Goal: Task Accomplishment & Management: Use online tool/utility

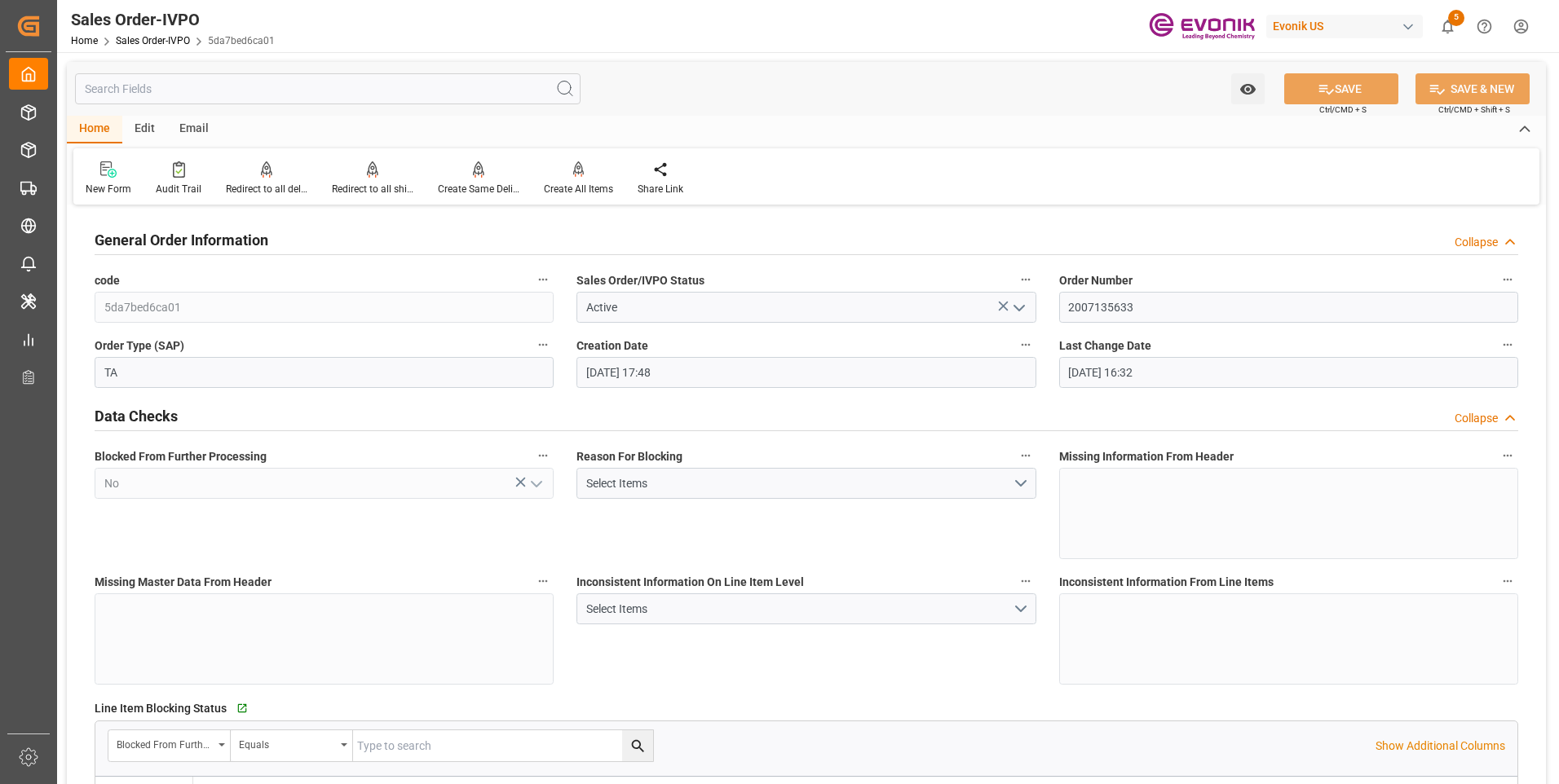
scroll to position [1140, 0]
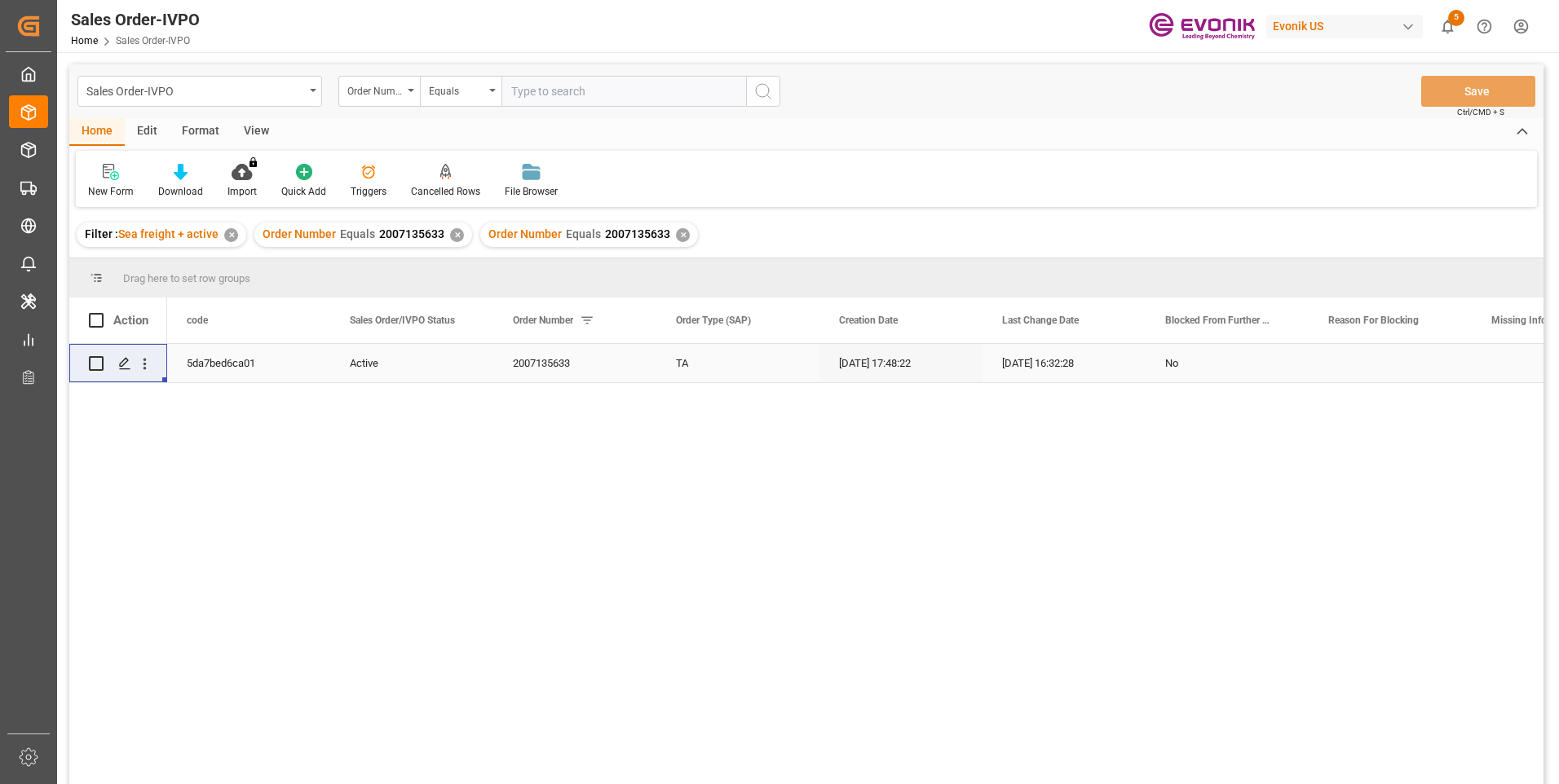
click at [583, 92] on input "text" at bounding box center [623, 91] width 245 height 31
paste input "0046475253"
type input "0046475253"
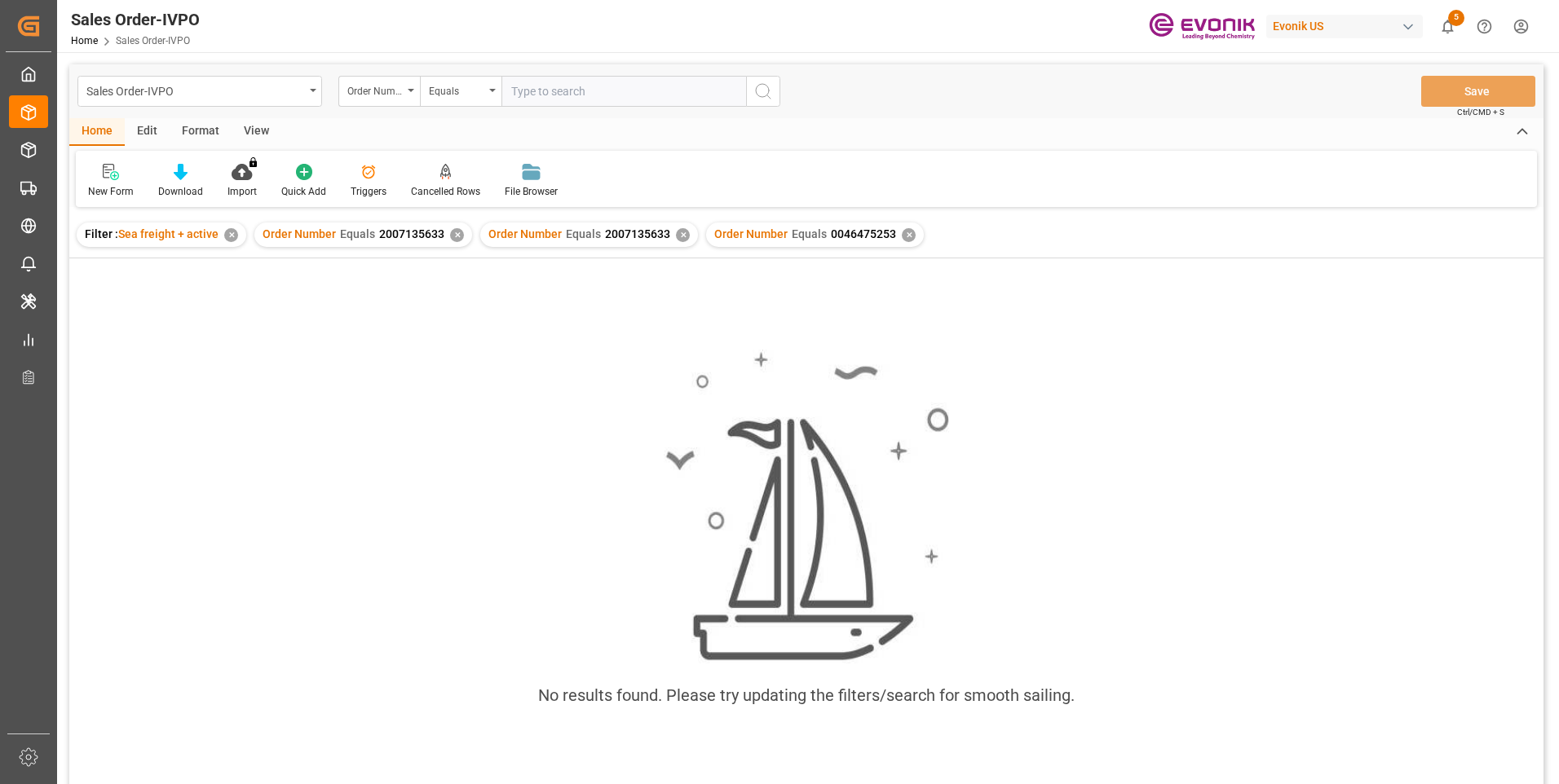
click at [676, 237] on div "✕" at bounding box center [682, 235] width 14 height 14
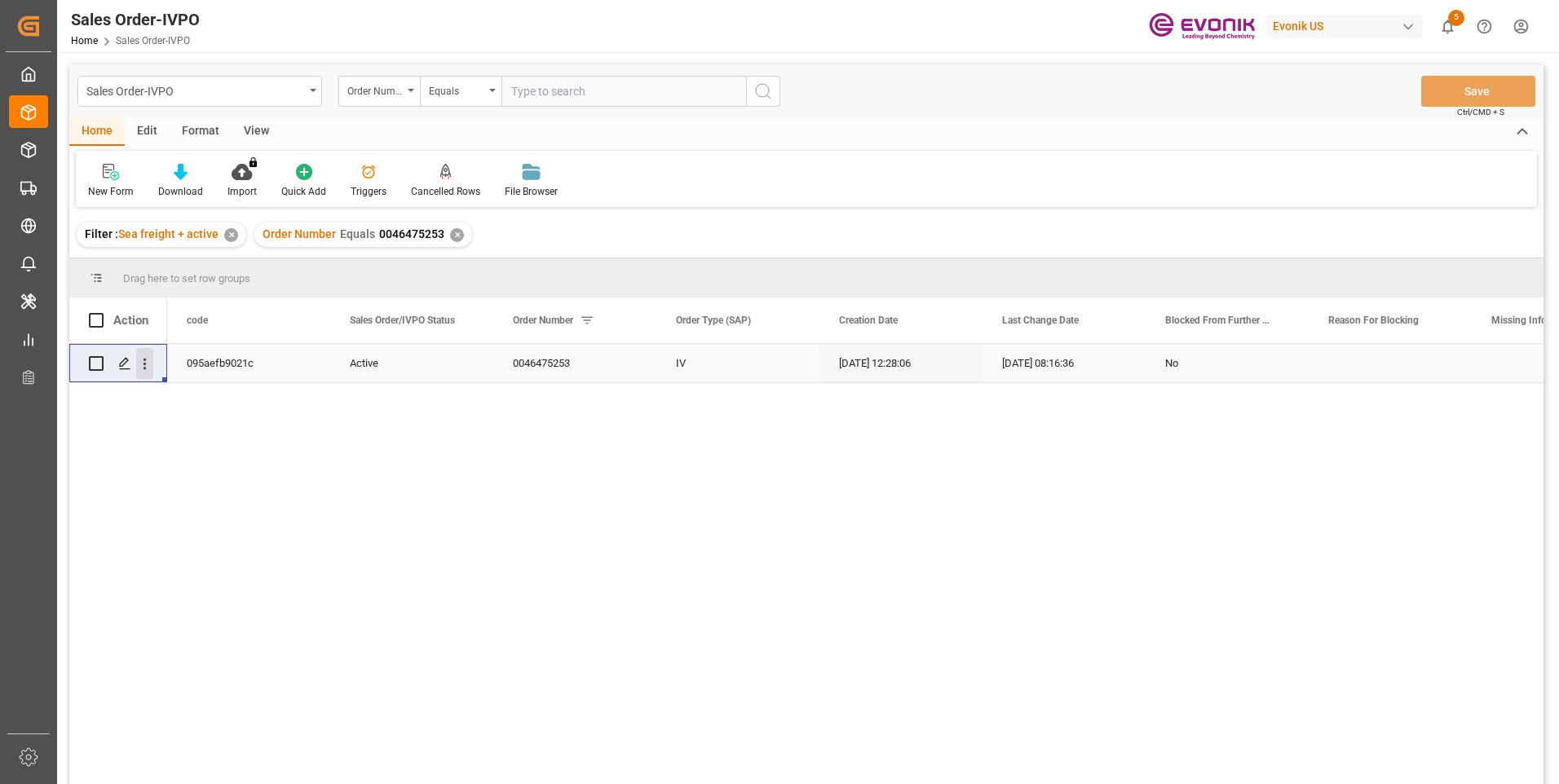
click at [142, 365] on icon "open menu" at bounding box center [144, 364] width 17 height 17
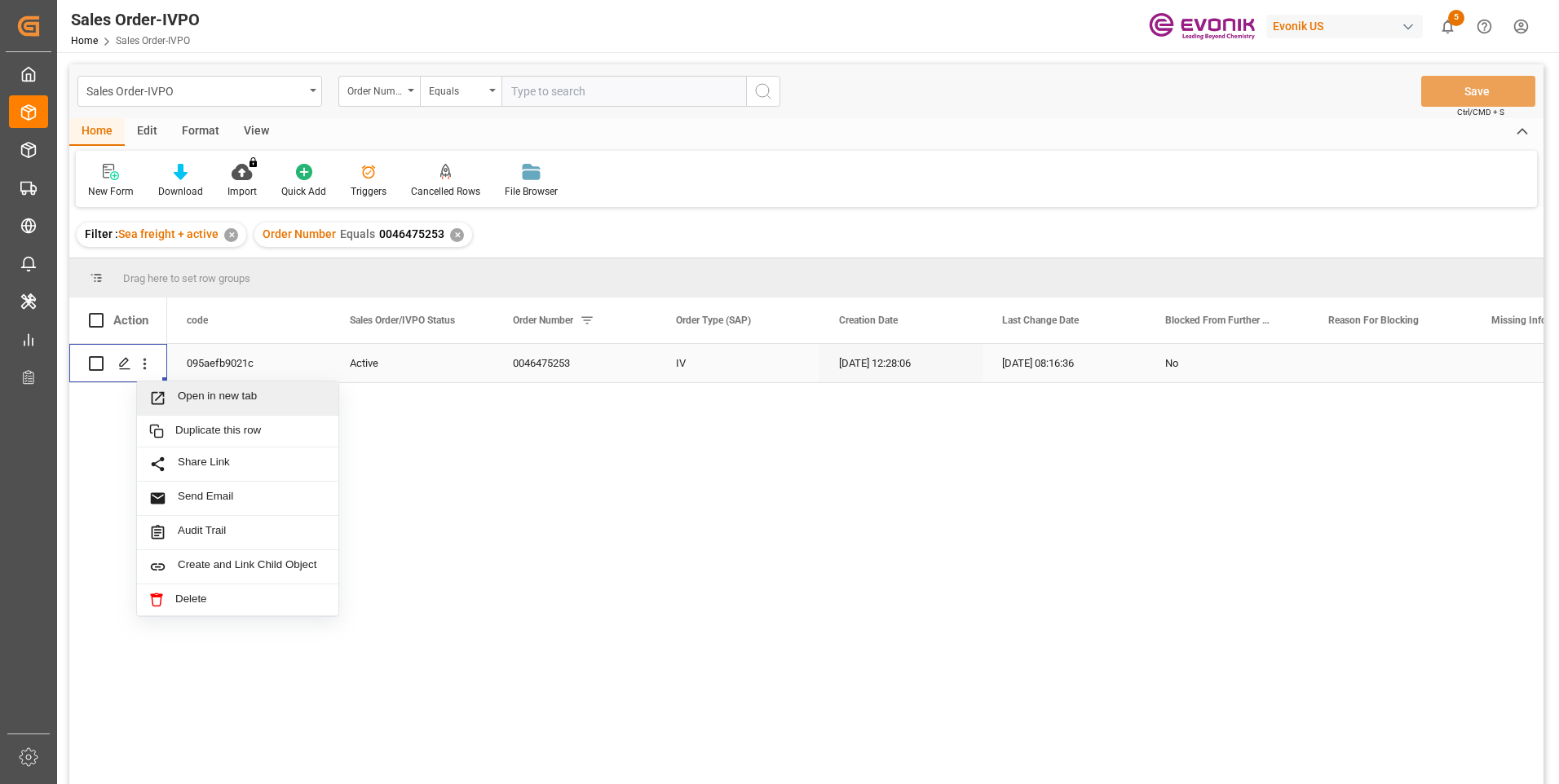
click at [247, 399] on span "Open in new tab" at bounding box center [252, 398] width 148 height 17
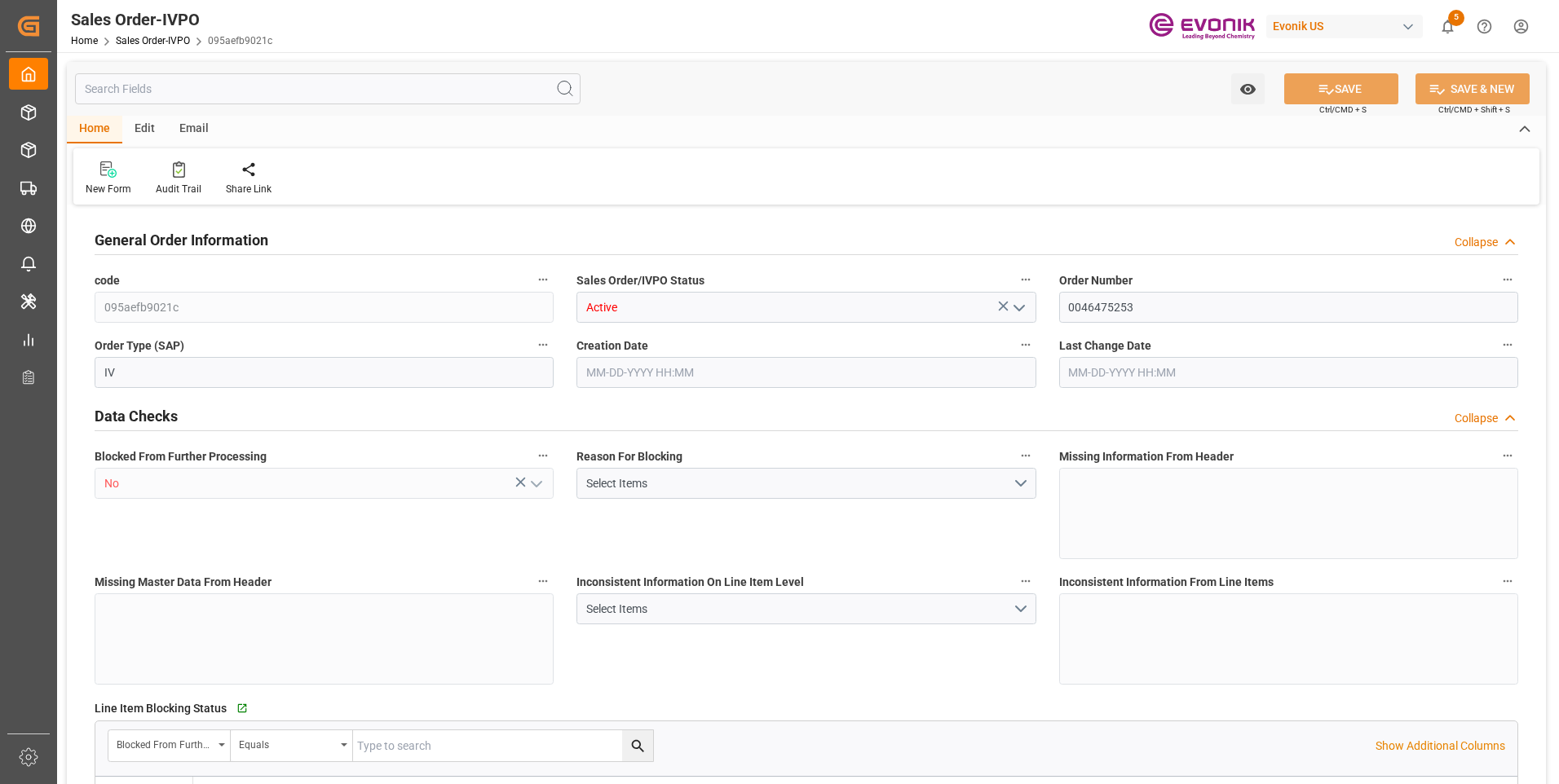
type input "CNSHA"
type input "0"
type input "1"
type input "35.204"
type input "10-02-2025 12:28"
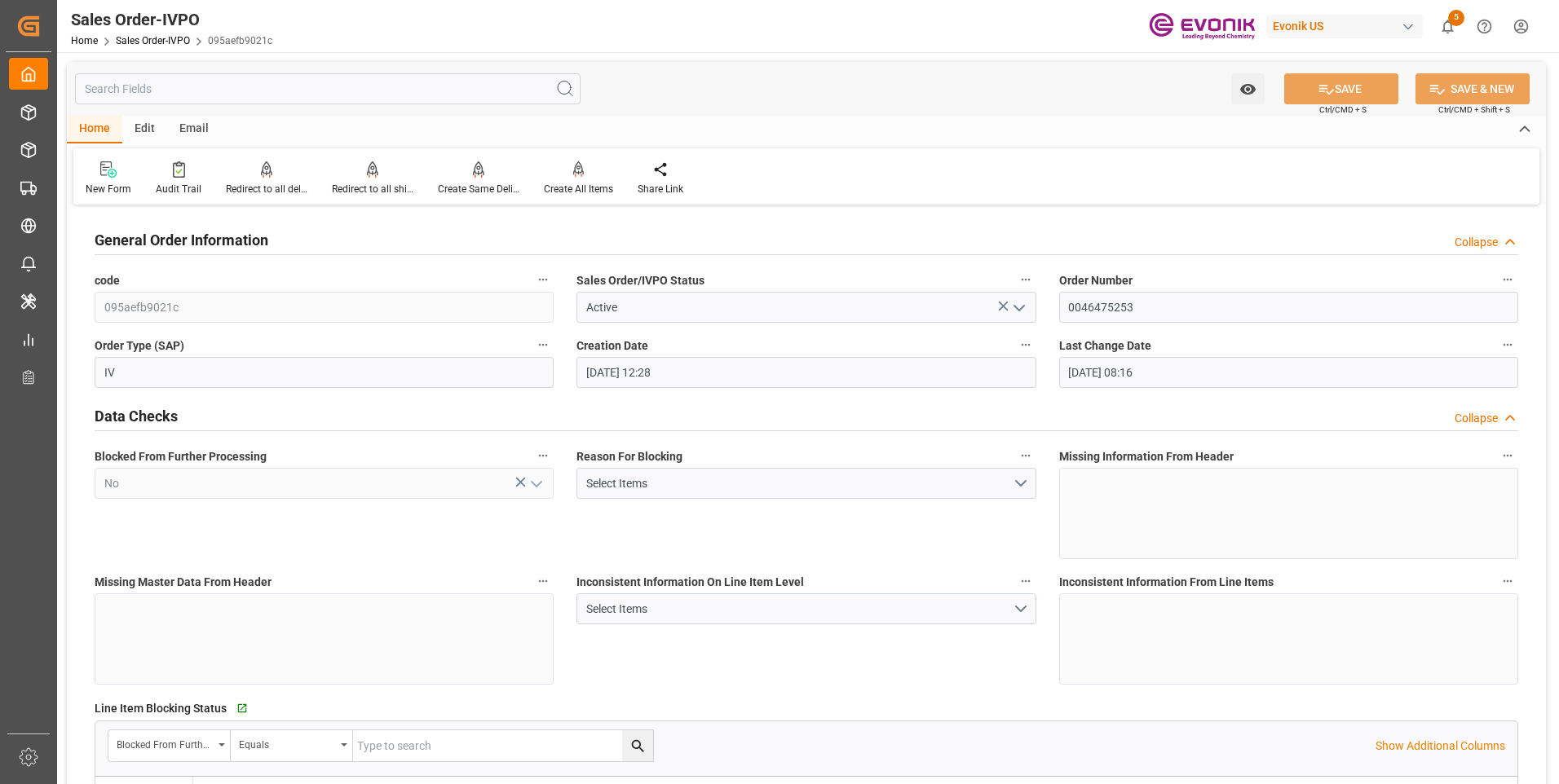
type input "[DATE] 08:16"
click at [366, 189] on div "Redirect to all shipments" at bounding box center [373, 189] width 81 height 14
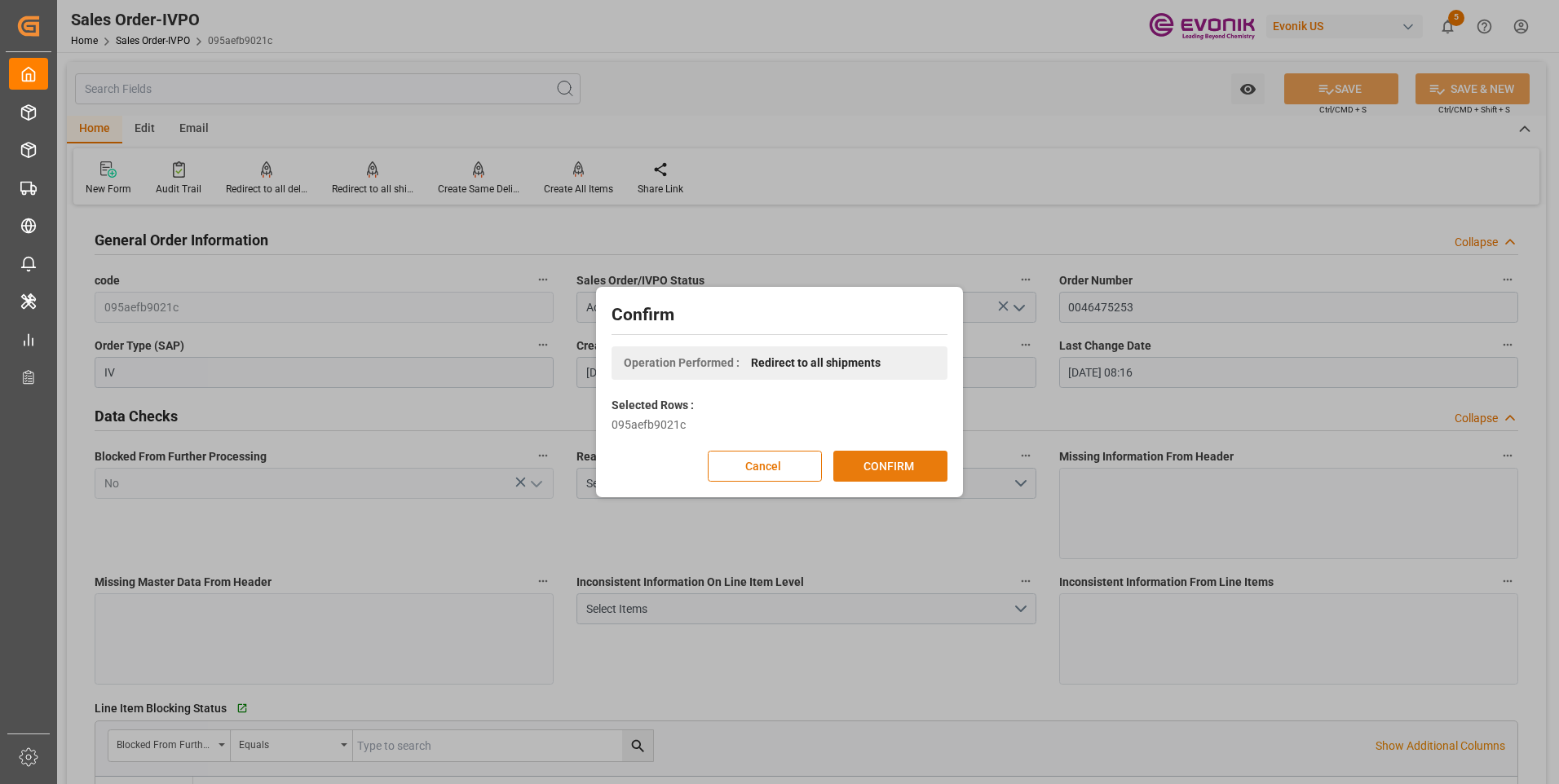
click at [903, 457] on button "CONFIRM" at bounding box center [890, 466] width 114 height 31
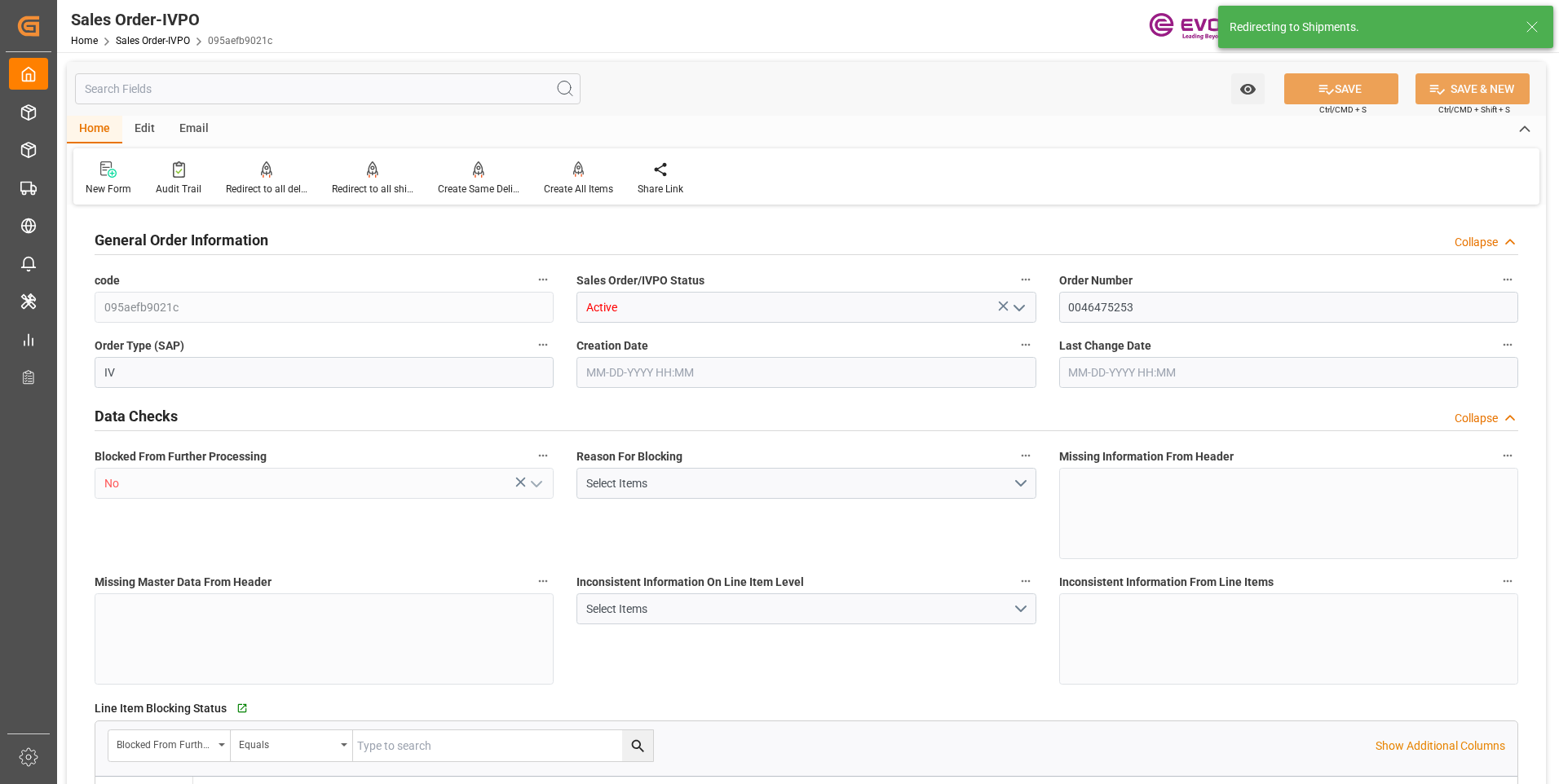
type input "CNSHA"
type input "0"
type input "1"
type input "35.204"
type input "[DATE] 12:28"
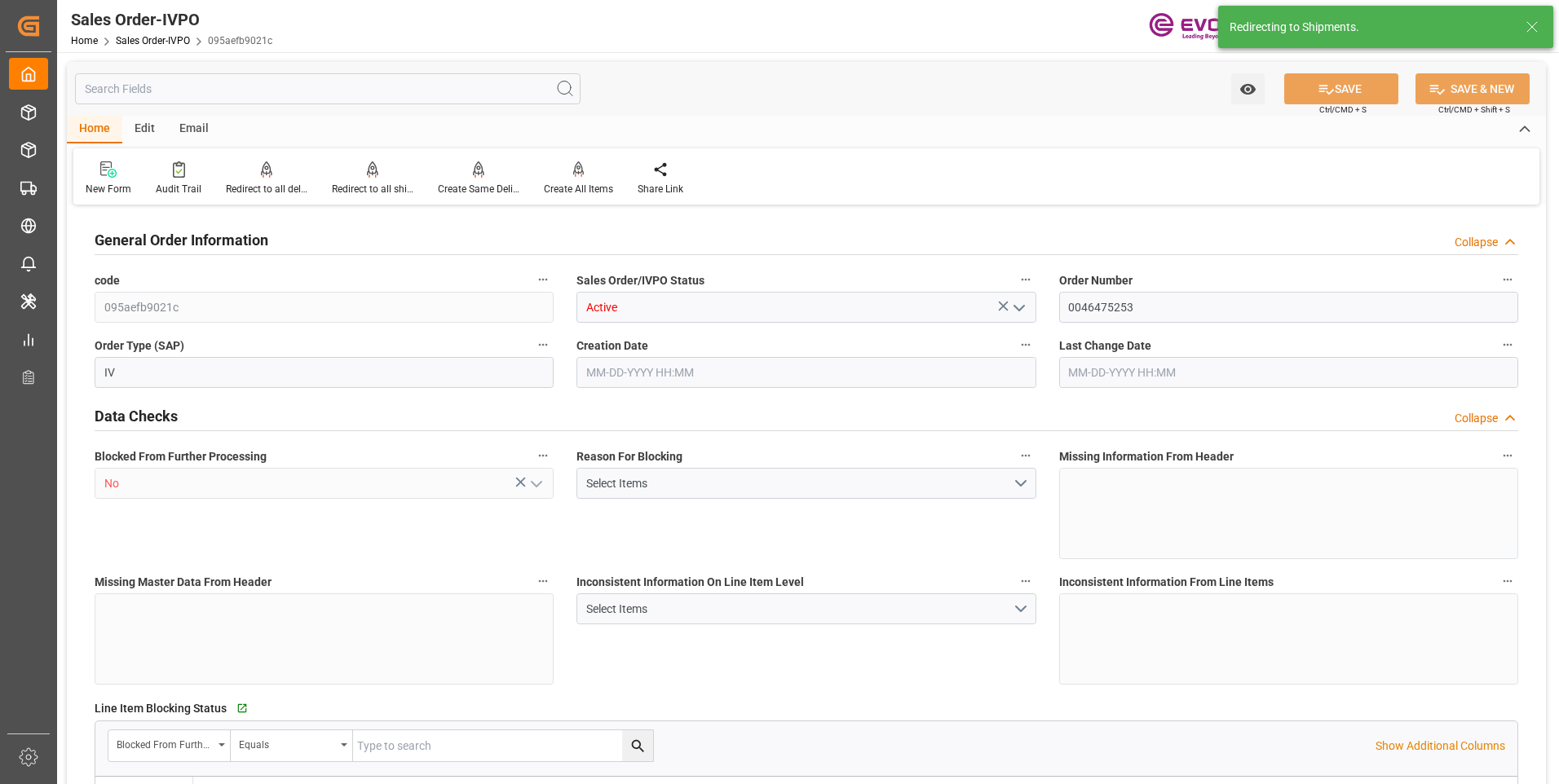
type input "[DATE] 08:16"
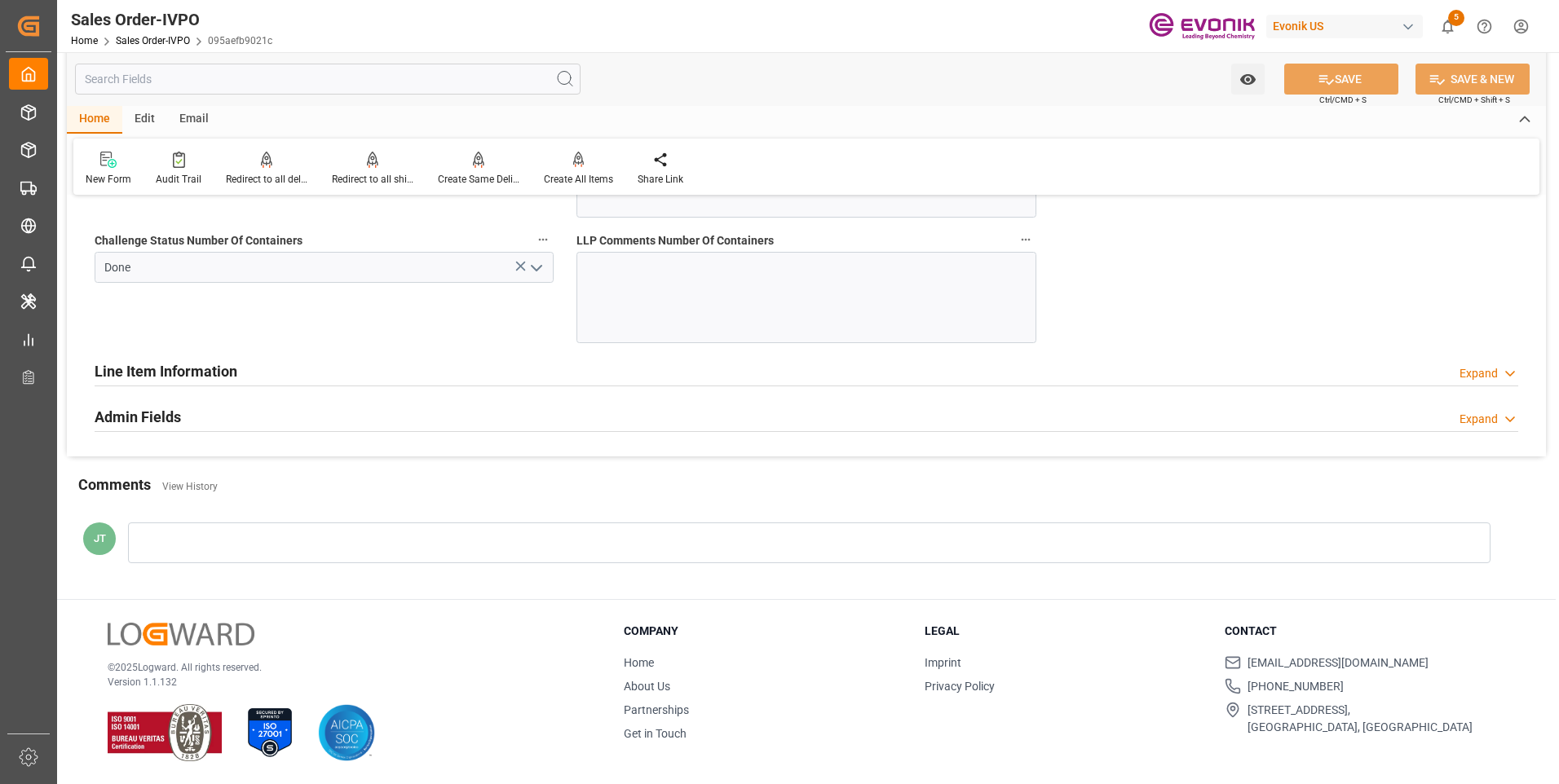
scroll to position [3096, 0]
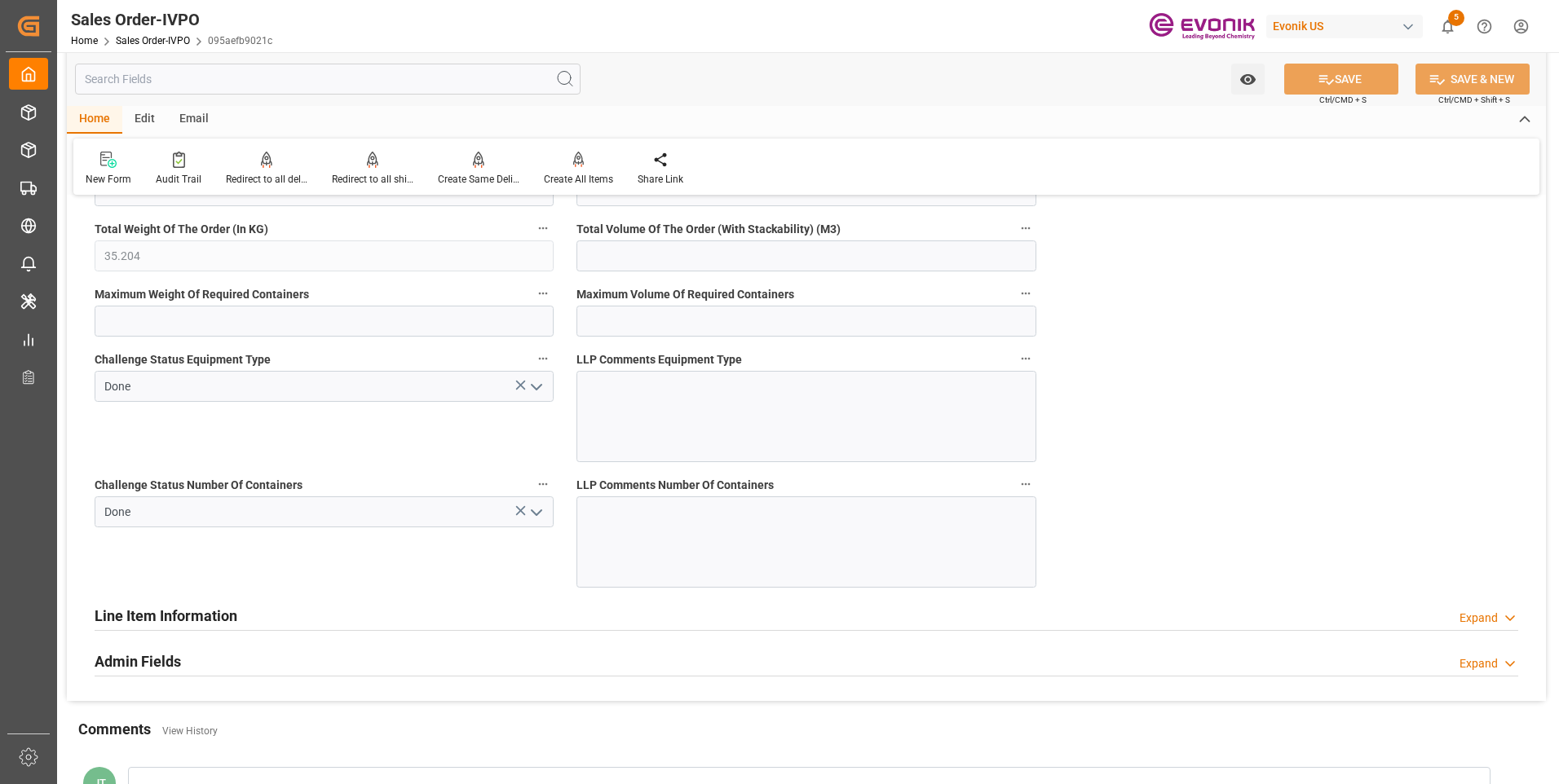
click at [240, 620] on div "Line Item Information Expand" at bounding box center [806, 614] width 1424 height 31
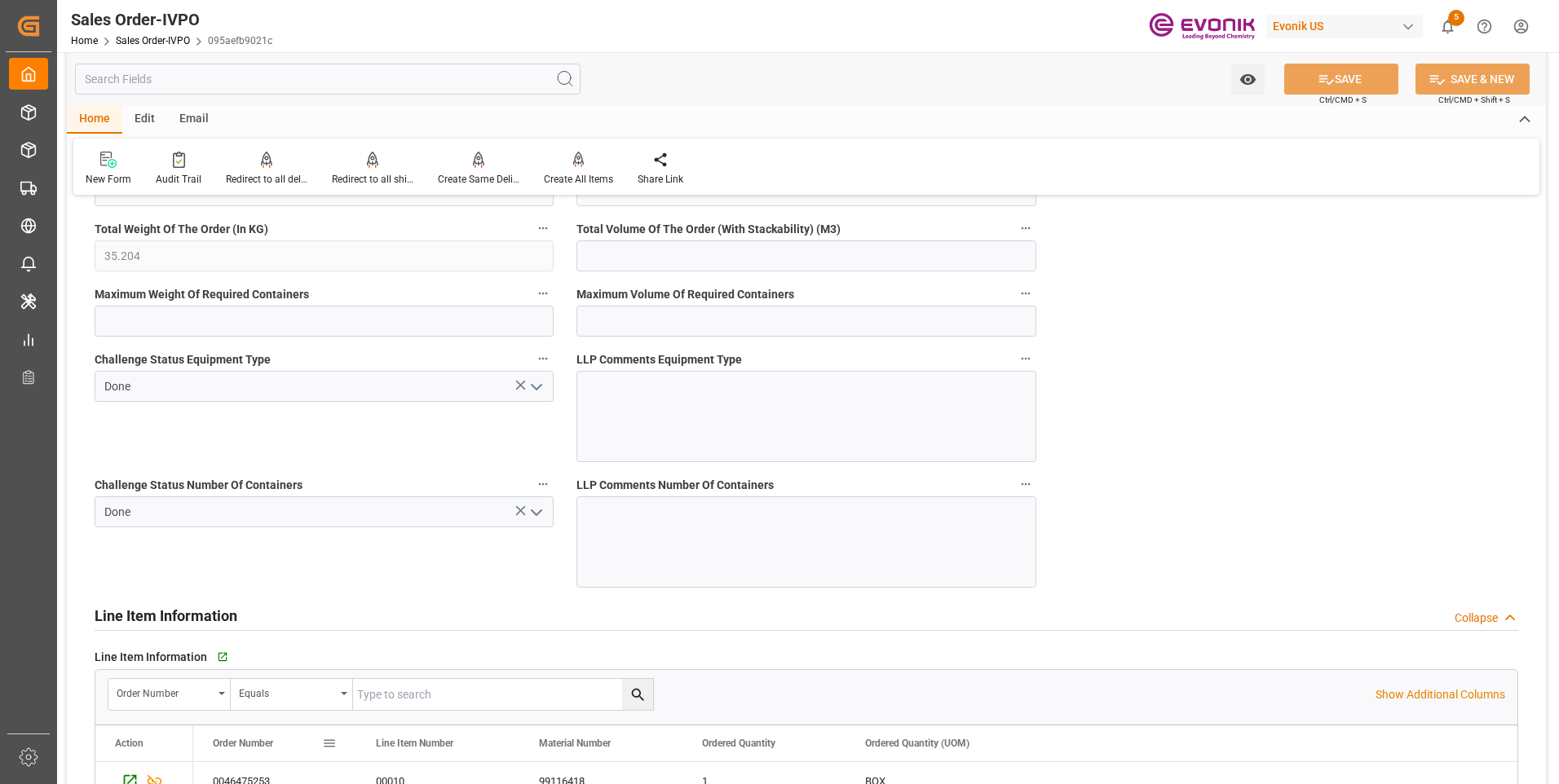
scroll to position [3341, 0]
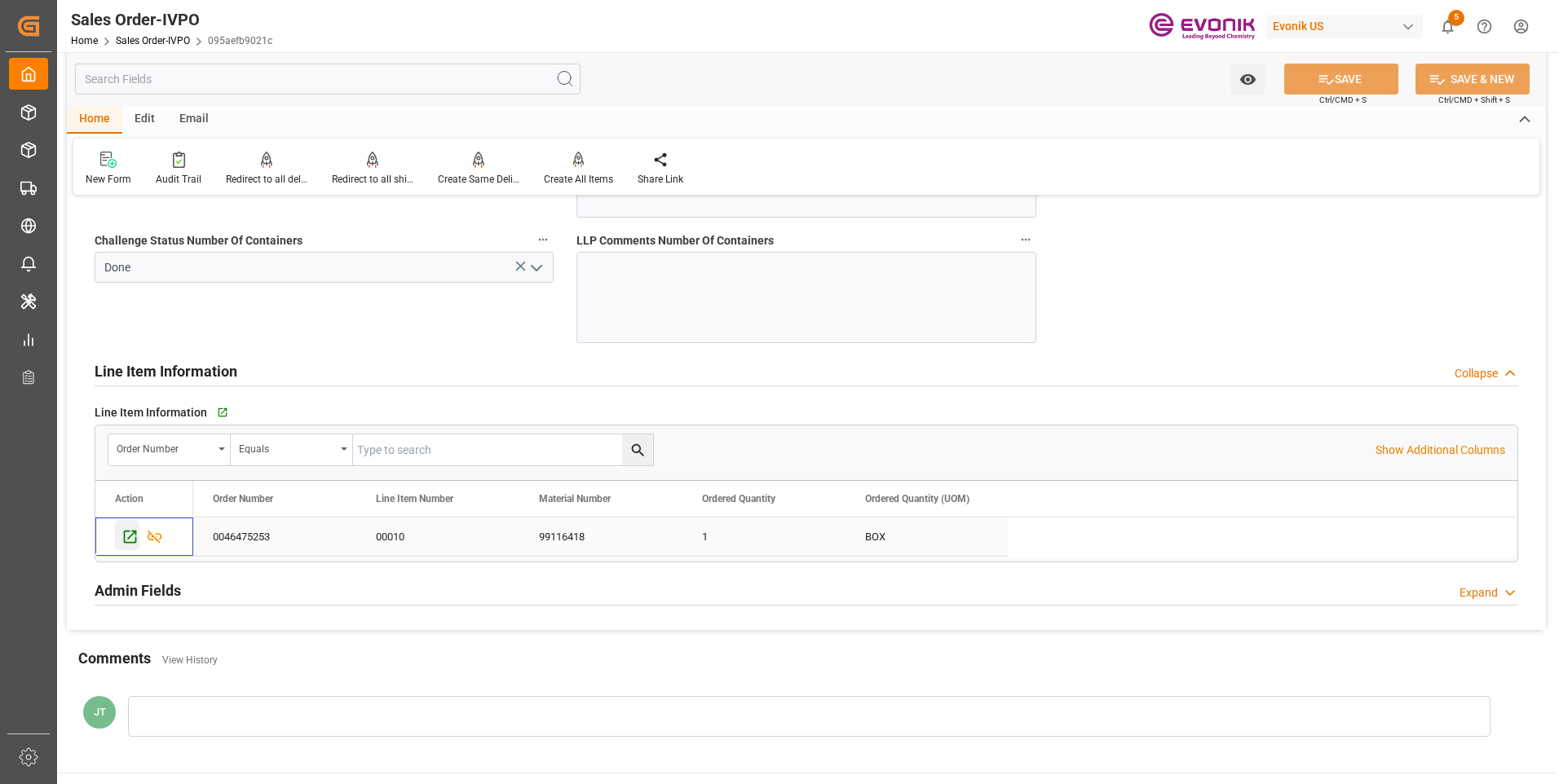
click at [136, 535] on icon "Press SPACE to select this row." at bounding box center [130, 537] width 13 height 13
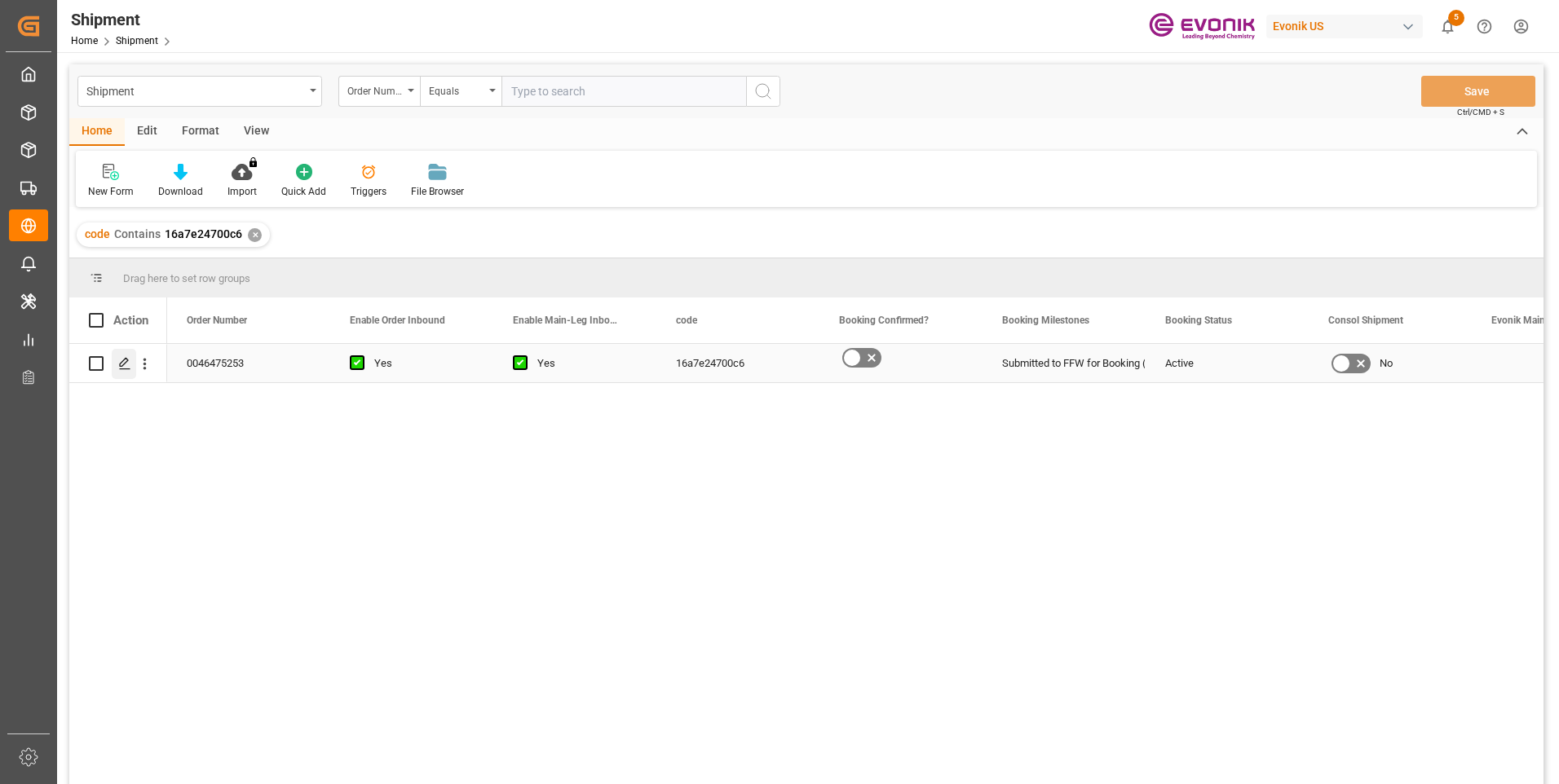
click at [125, 365] on icon "Press SPACE to select this row." at bounding box center [125, 364] width 13 height 13
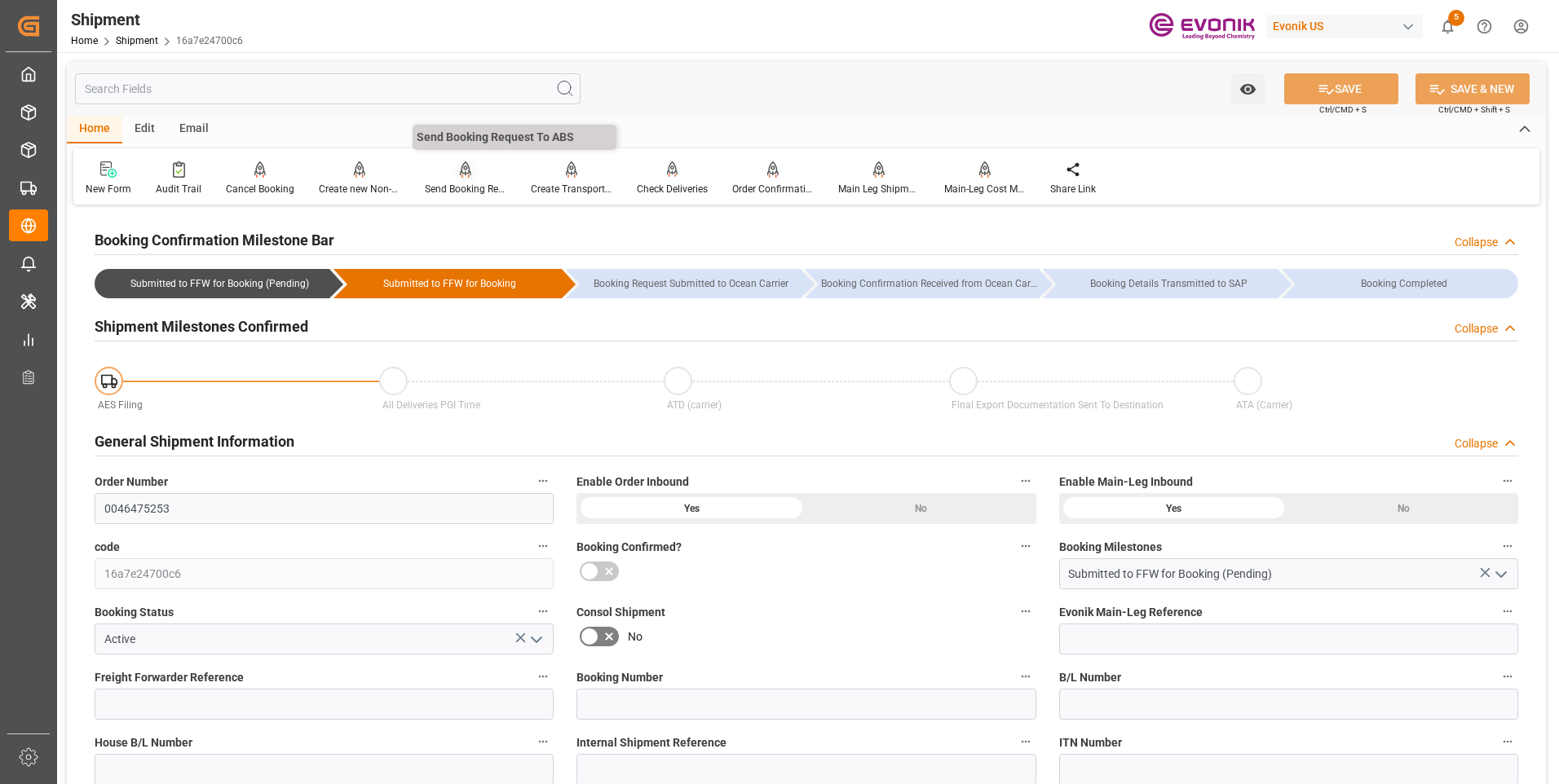
click at [458, 181] on div "Send Booking Request To ABS" at bounding box center [465, 189] width 81 height 14
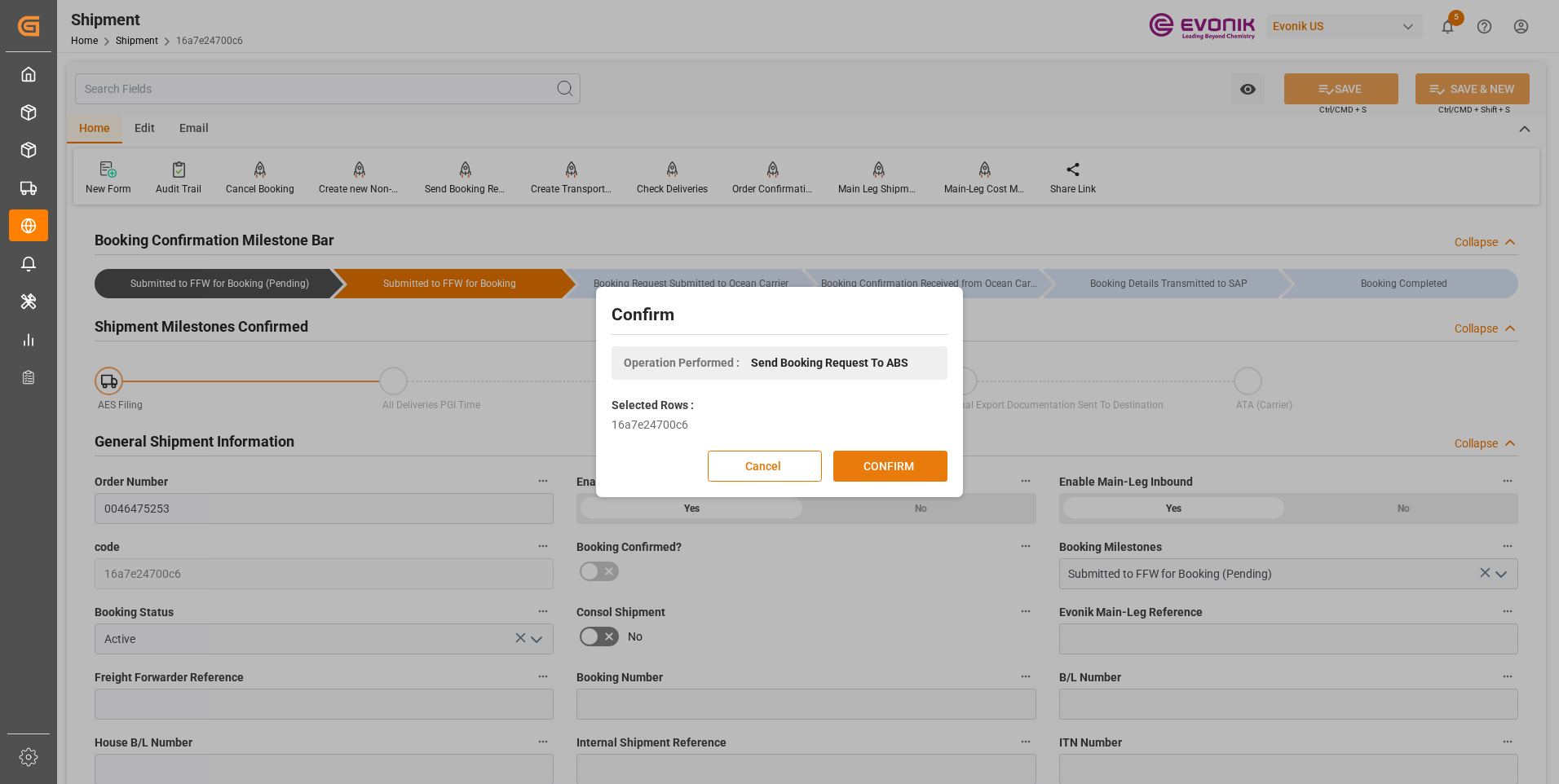
click at [853, 456] on button "CONFIRM" at bounding box center [890, 466] width 114 height 31
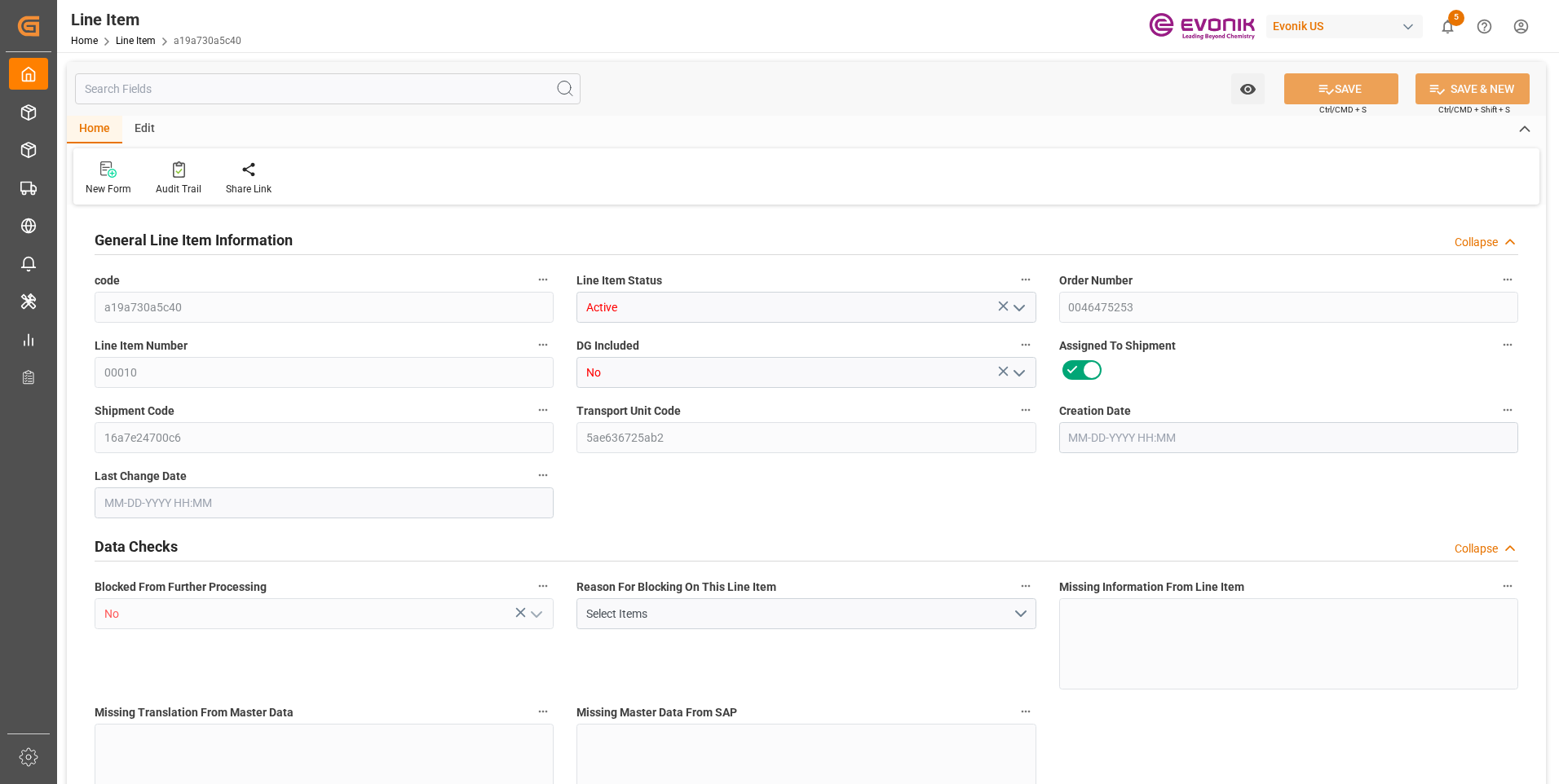
type input "1"
type input "11.704"
type input "11"
type input "0.0293"
type input "1"
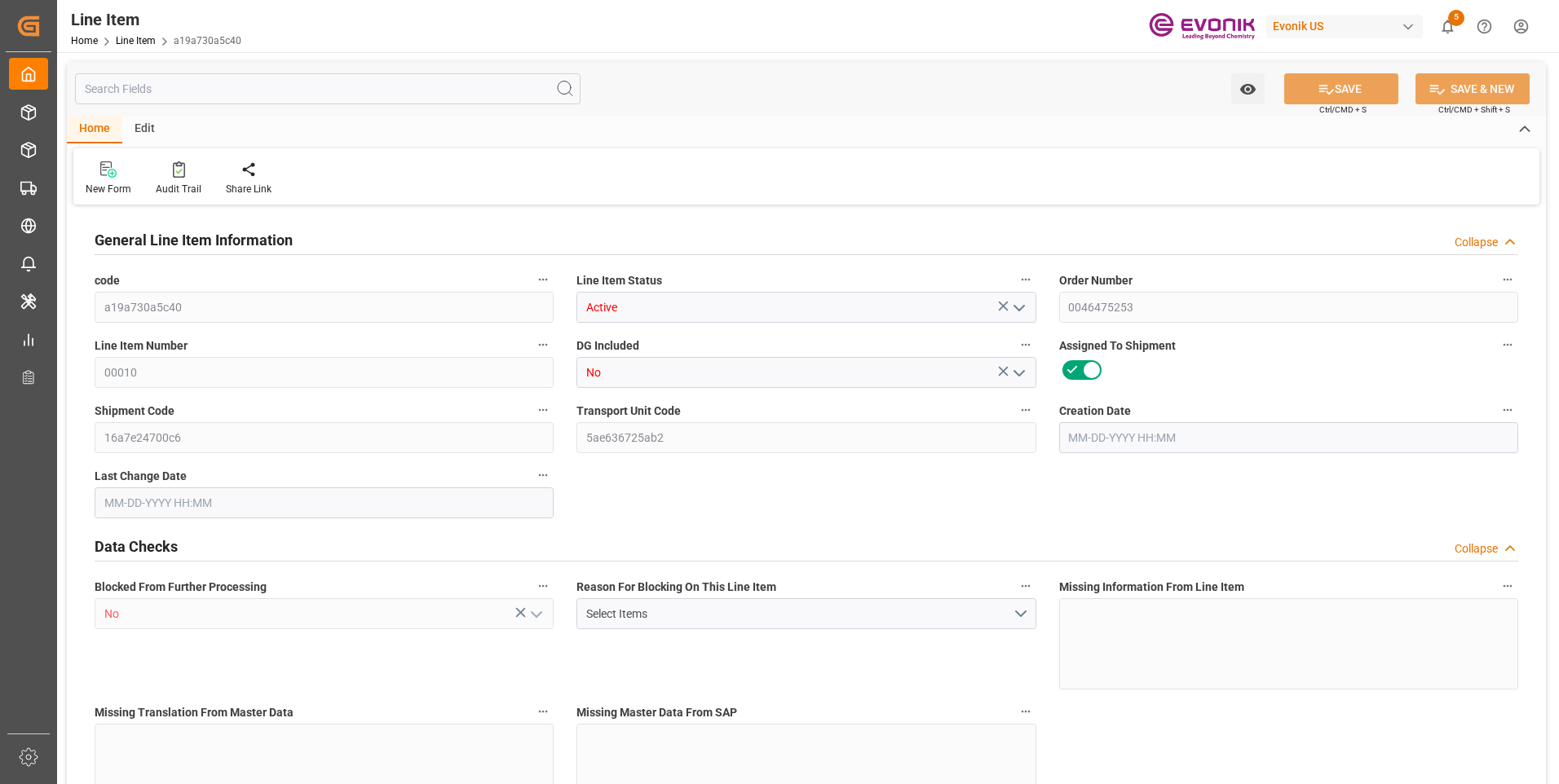
type input "861.3"
type input "1"
type input "11"
type input "11.704"
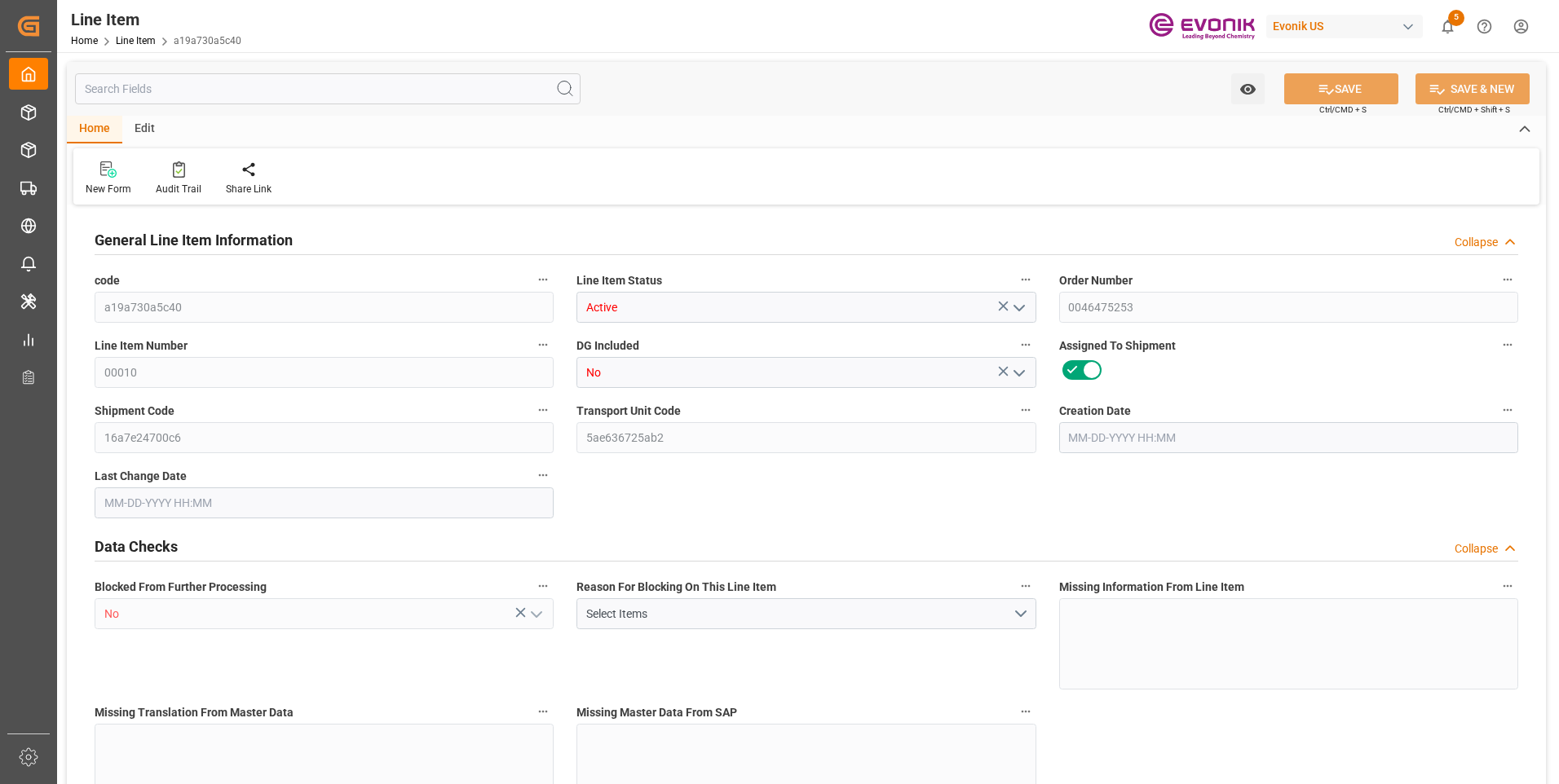
type input "35.204"
type input "11"
type input "0.0293"
type input "29.315"
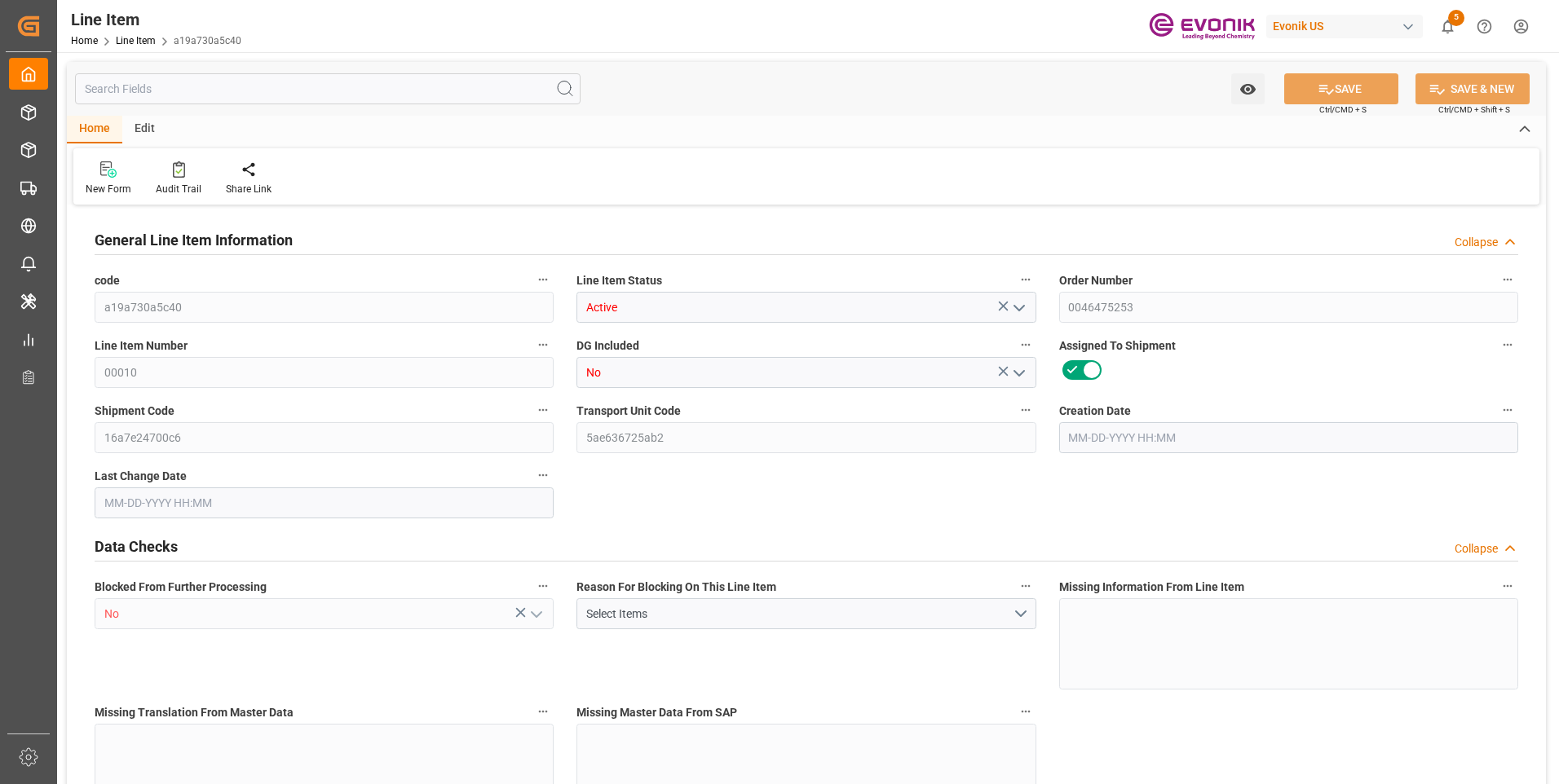
type input "0"
type input "[DATE] 12:28"
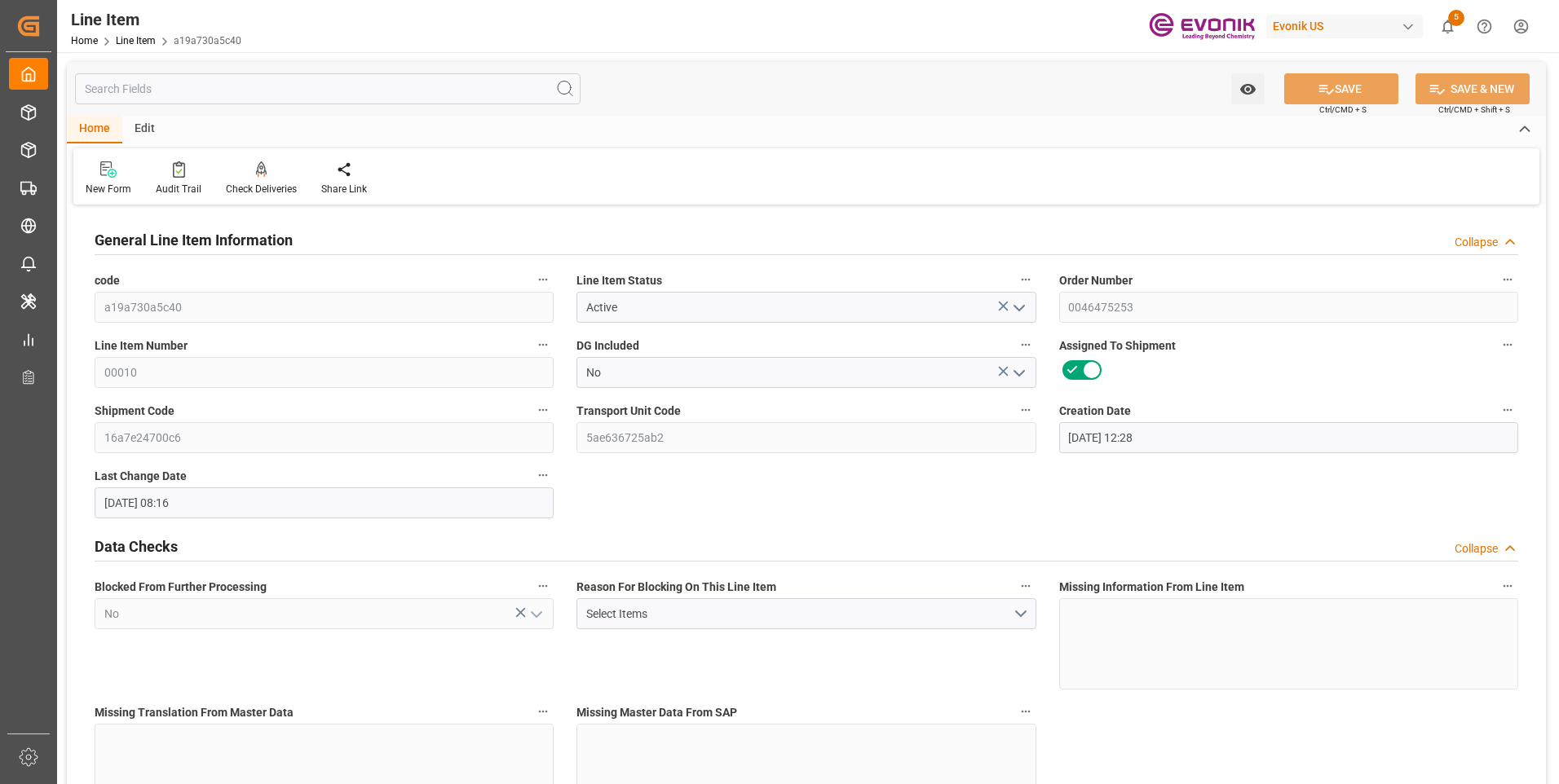
type input "[DATE] 08:16"
type input "[DATE]"
type input "10-21-2025"
type input "10-14-2025"
click at [407, 88] on input "text" at bounding box center [328, 88] width 506 height 31
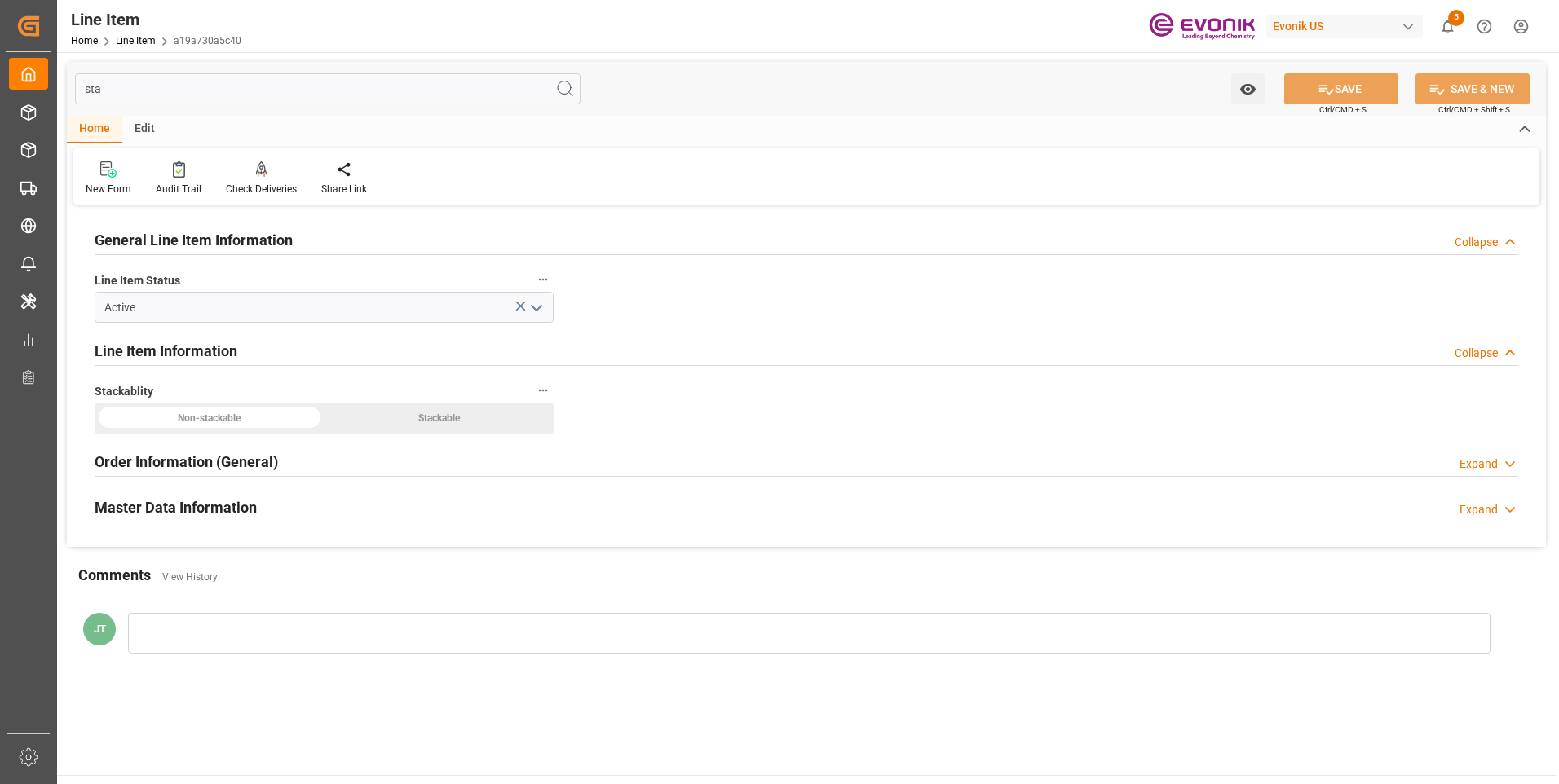
type input "sta"
click at [213, 504] on h2 "Master Data Information" at bounding box center [176, 507] width 162 height 22
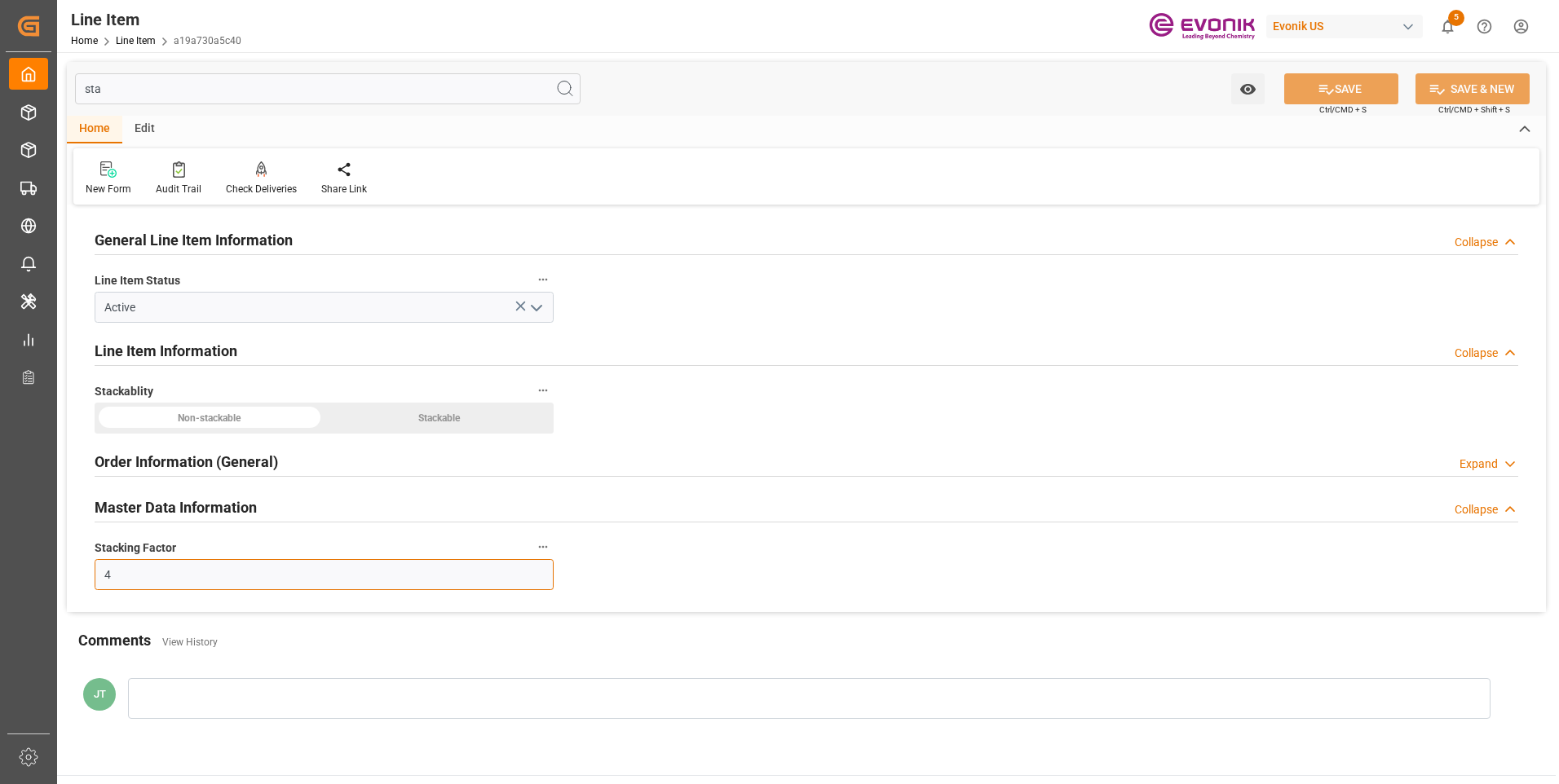
click at [118, 578] on input "4" at bounding box center [324, 574] width 459 height 31
type input "2"
click at [1349, 86] on button "SAVE" at bounding box center [1341, 88] width 114 height 31
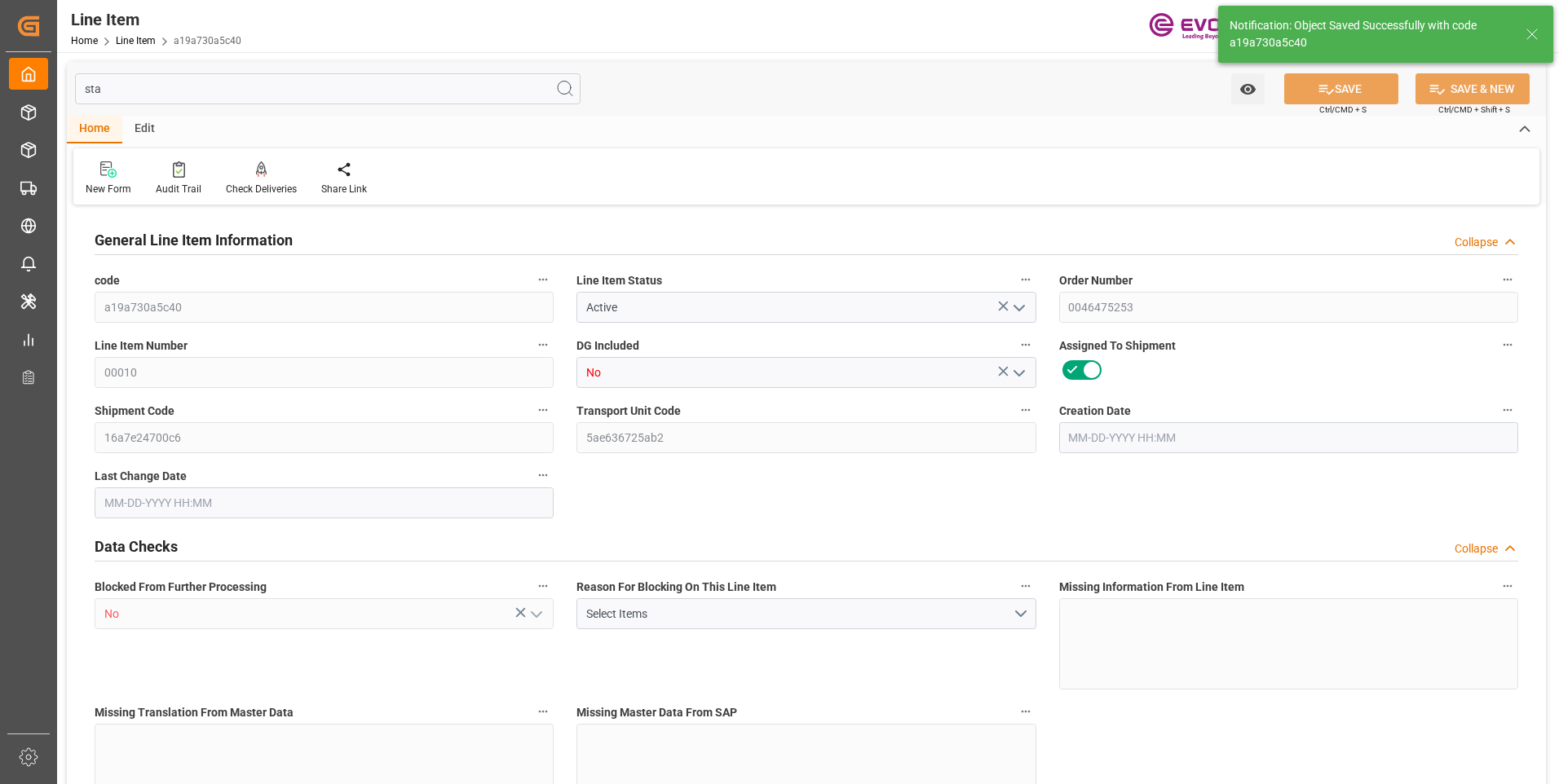
type input "1"
type input "11.704"
type input "11"
type input "0.0293"
type input "1"
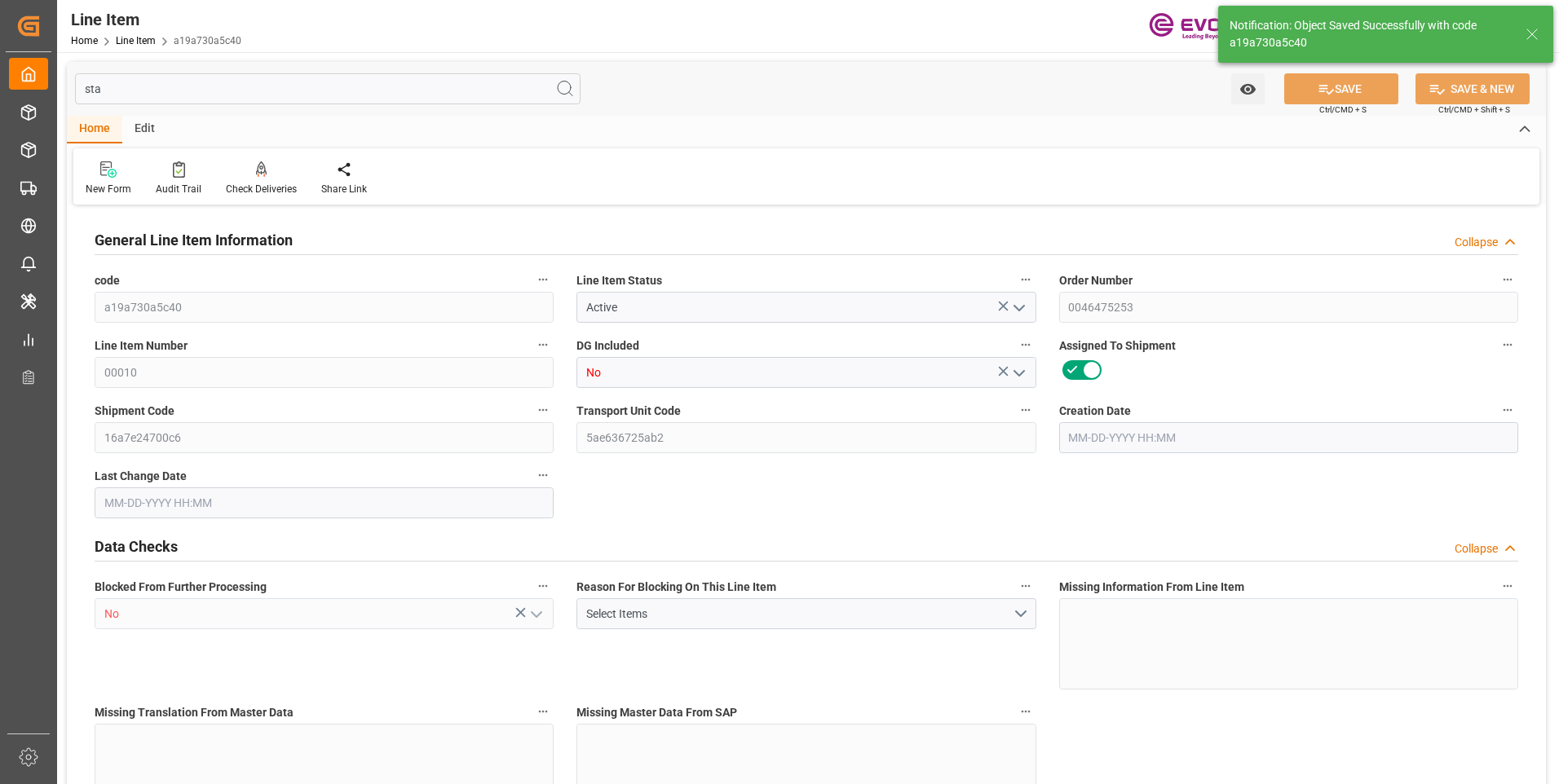
type input "861.3"
type input "1"
type input "11"
type input "11.704"
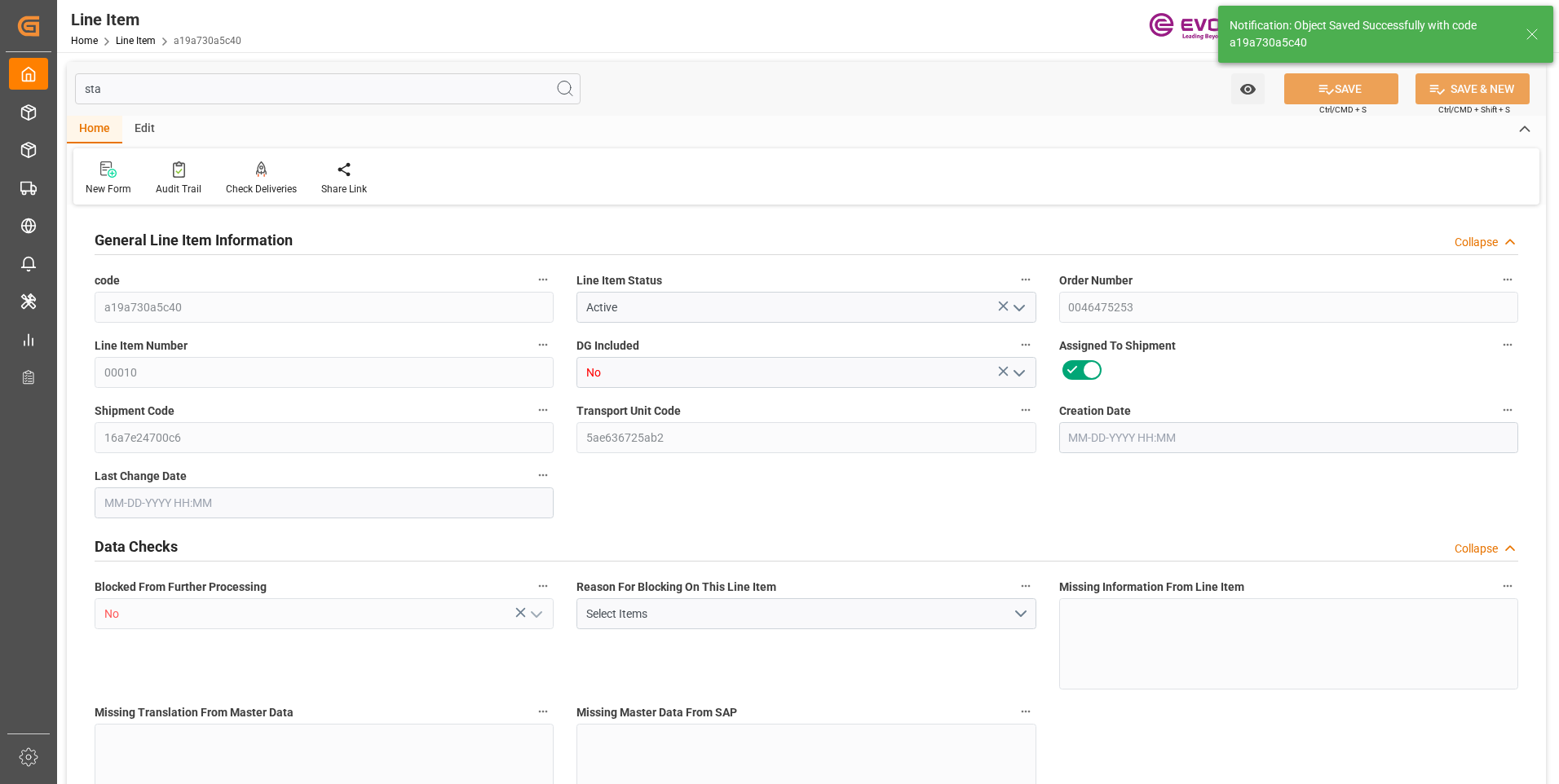
type input "35.204"
type input "11"
type input "0.0293"
type input "29.315"
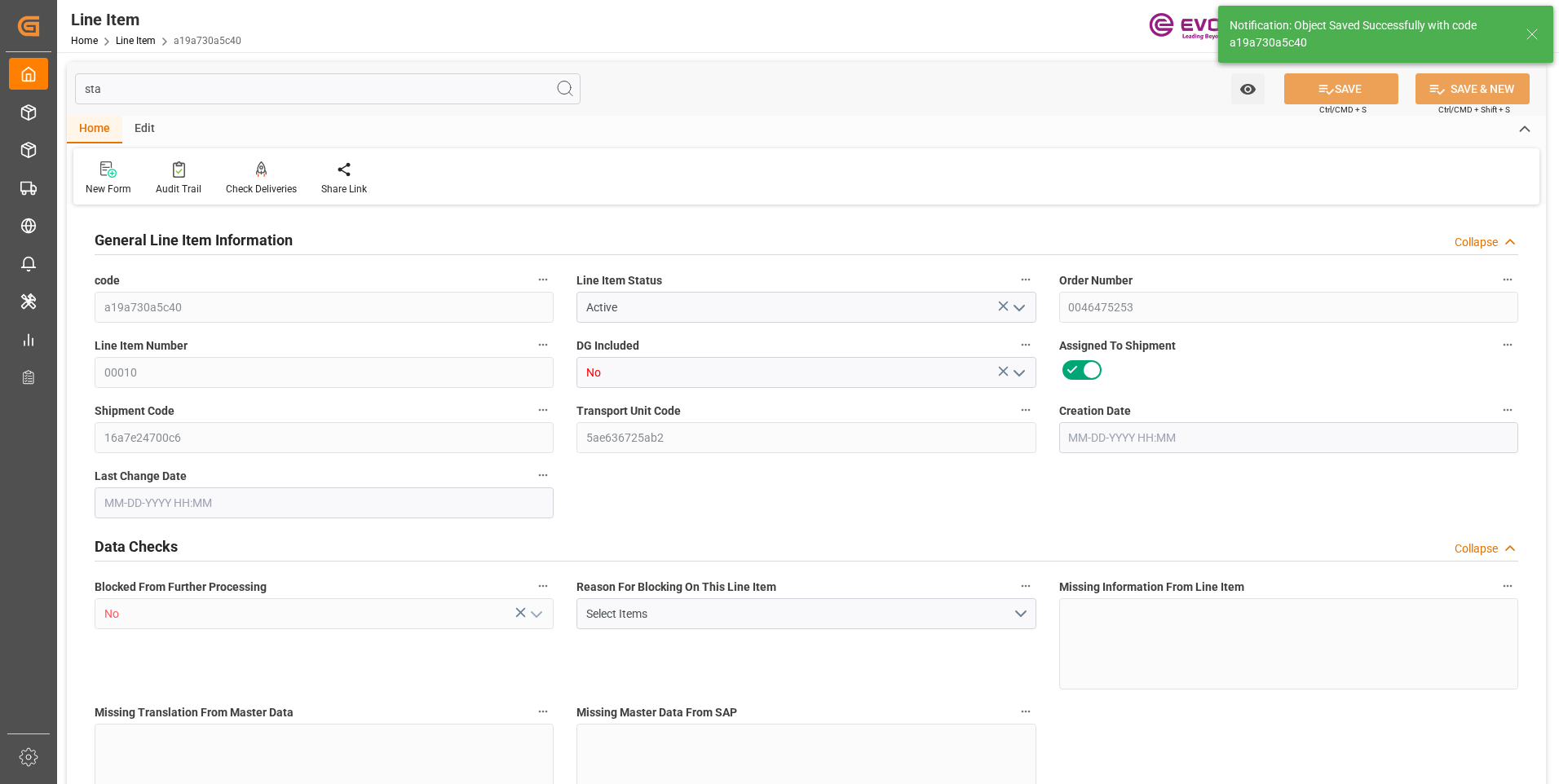
type input "0"
type input "10-02-2025 12:28"
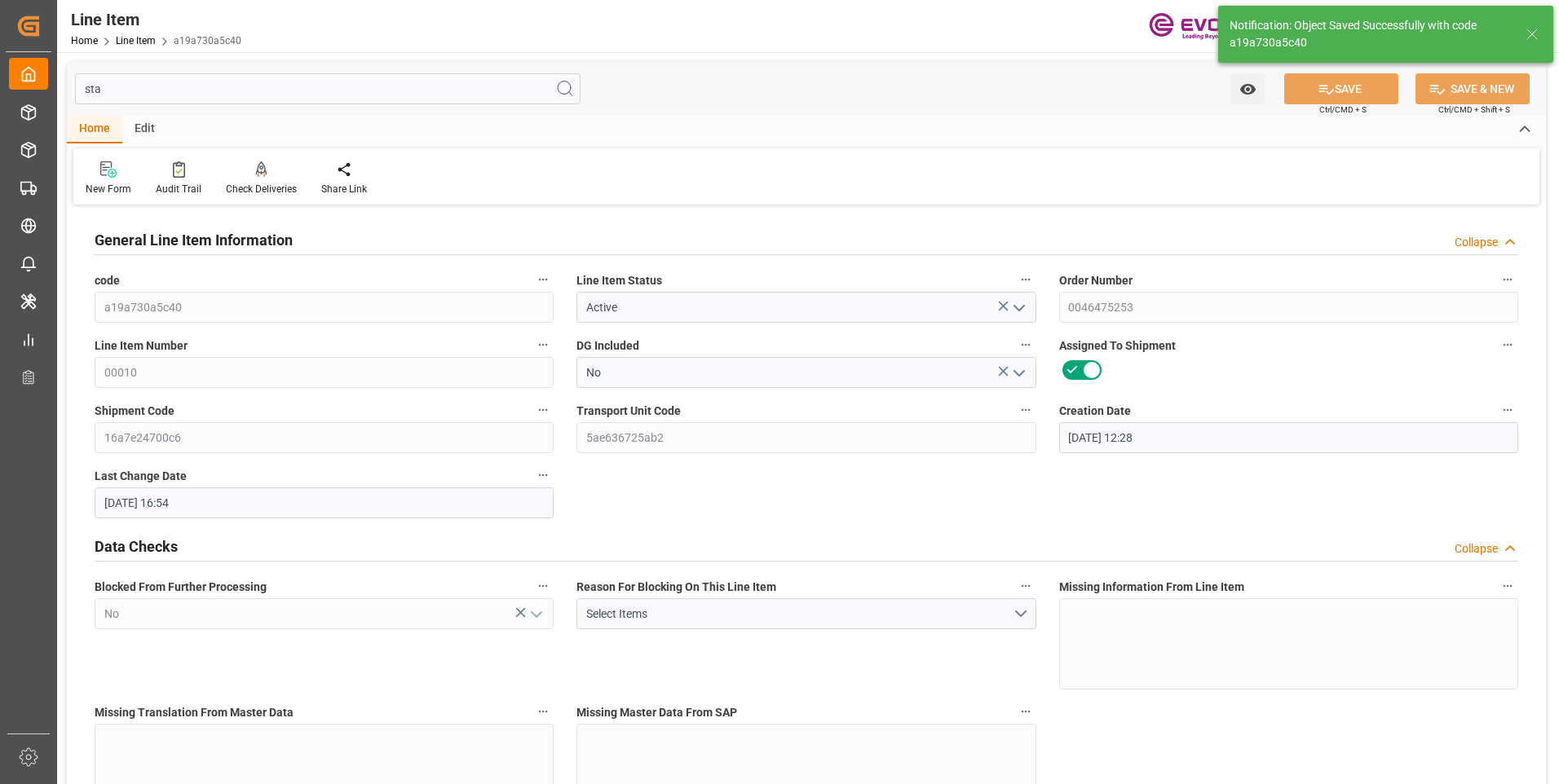
type input "[DATE] 16:54"
type input "[DATE]"
type input "10-21-2025"
type input "10-14-2025"
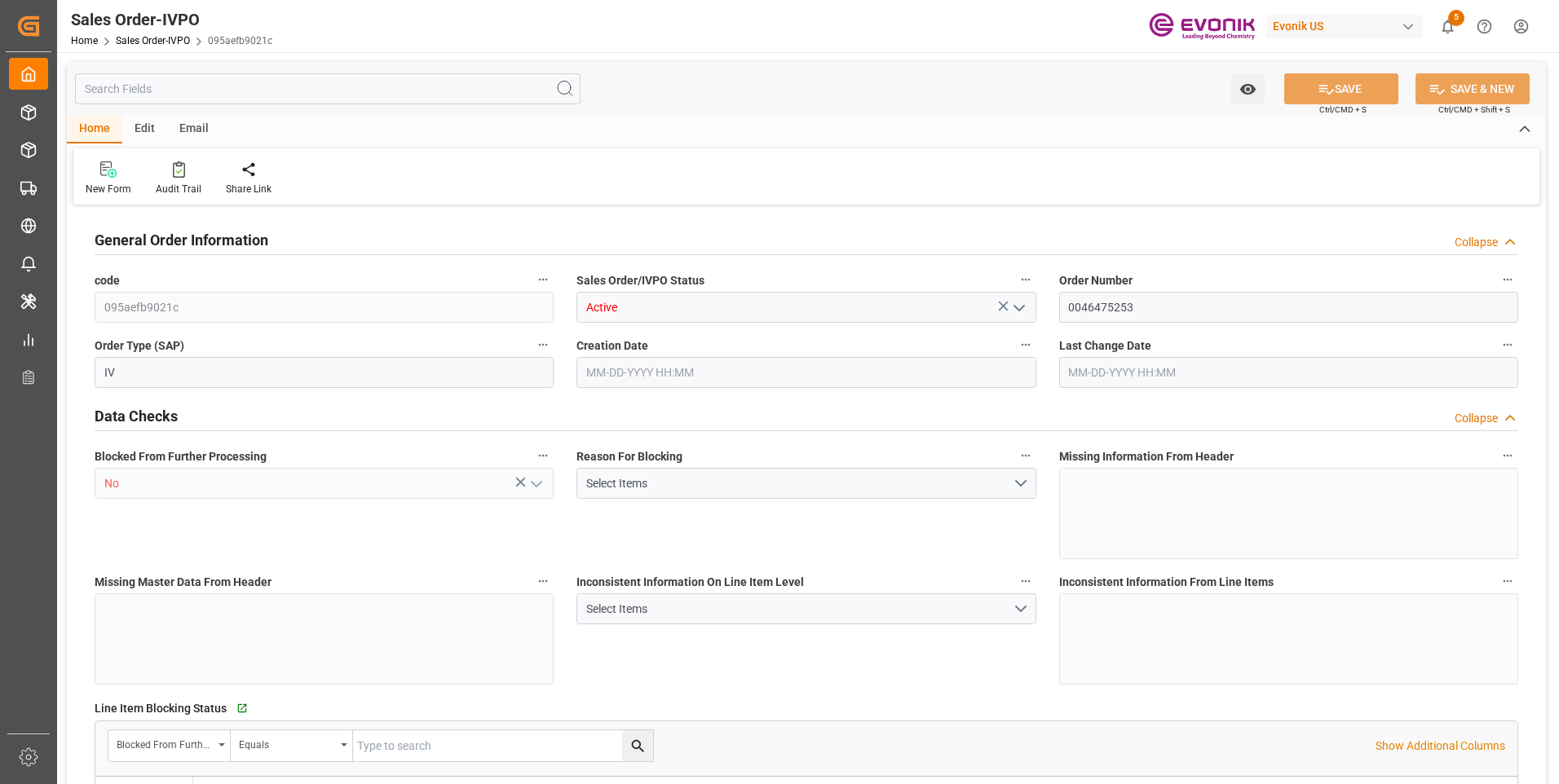
type input "CNSHA"
type input "0"
type input "1"
type input "35.204"
type input "[DATE] 12:28"
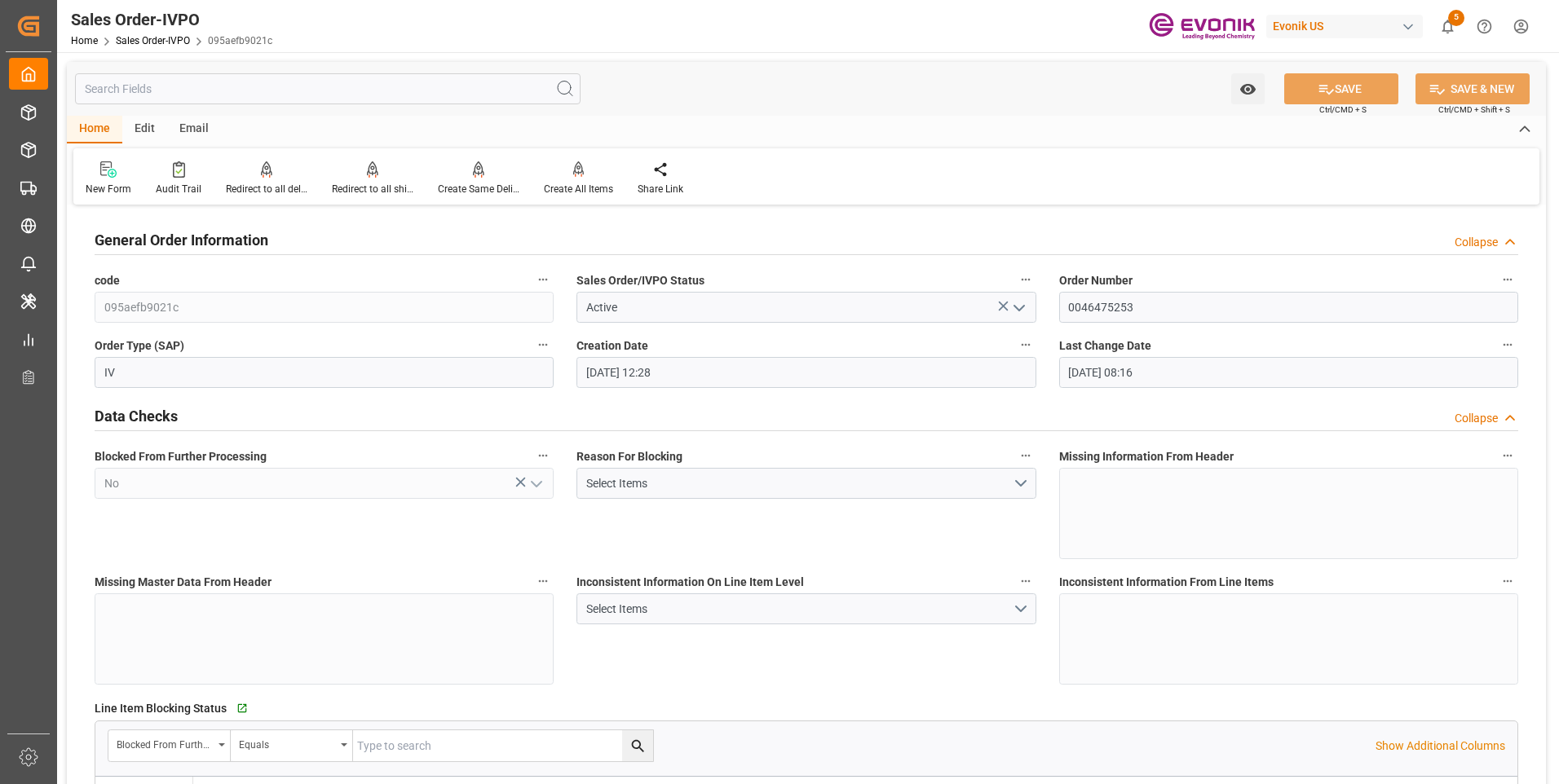
type input "[DATE] 08:16"
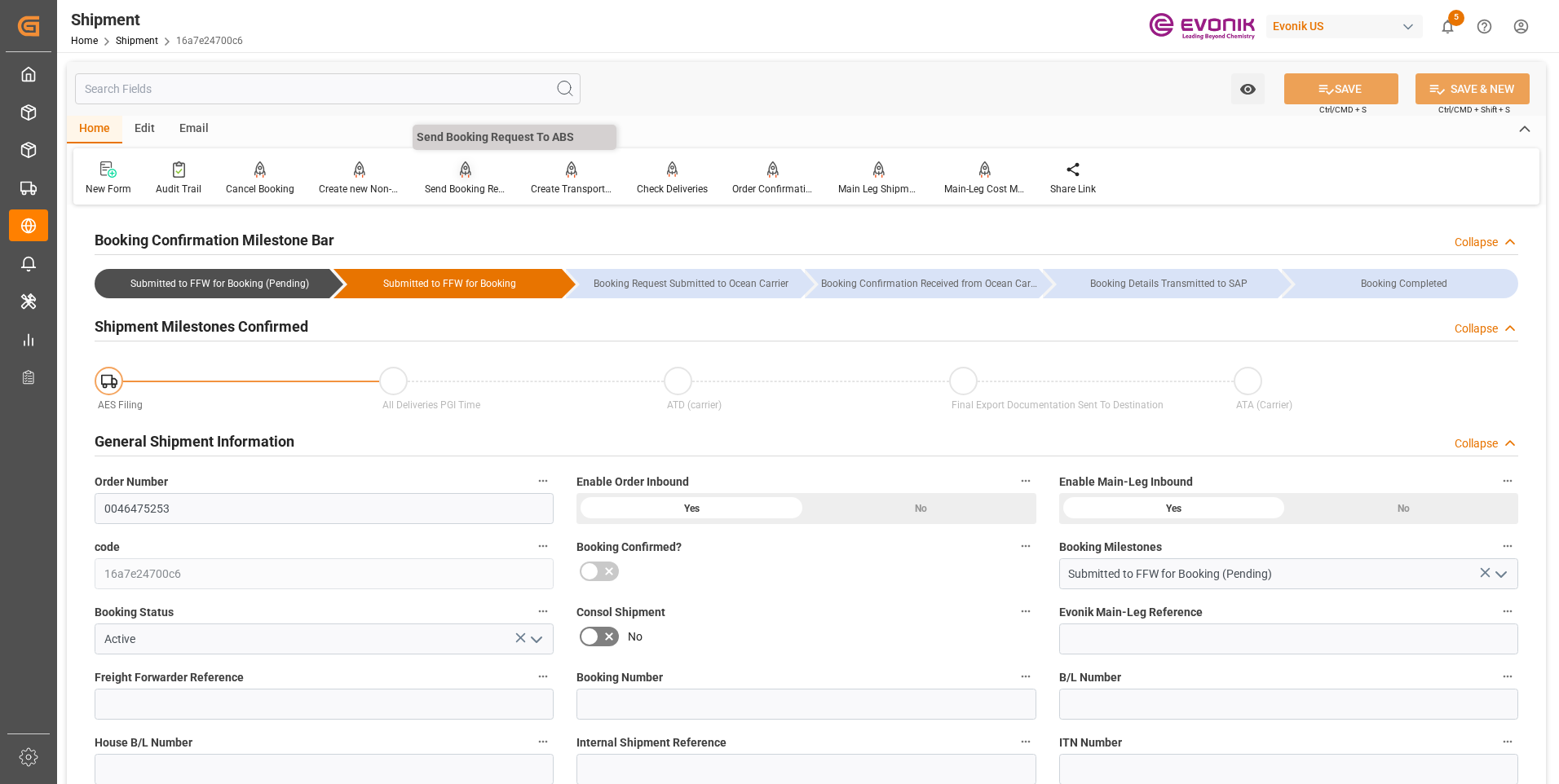
click at [436, 188] on div "Send Booking Request To ABS" at bounding box center [465, 189] width 81 height 14
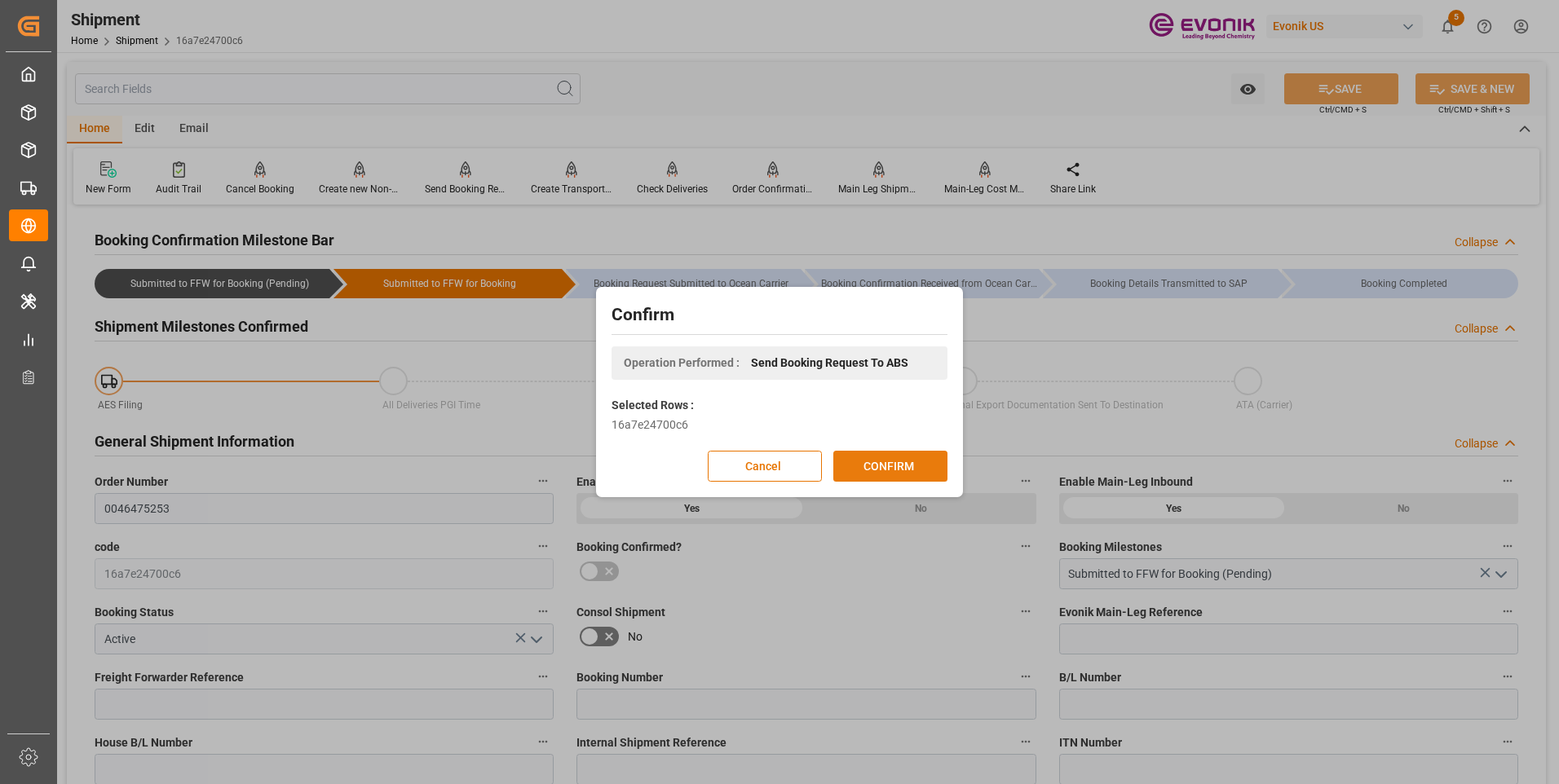
click at [872, 472] on button "CONFIRM" at bounding box center [890, 466] width 114 height 31
